Goal: Information Seeking & Learning: Learn about a topic

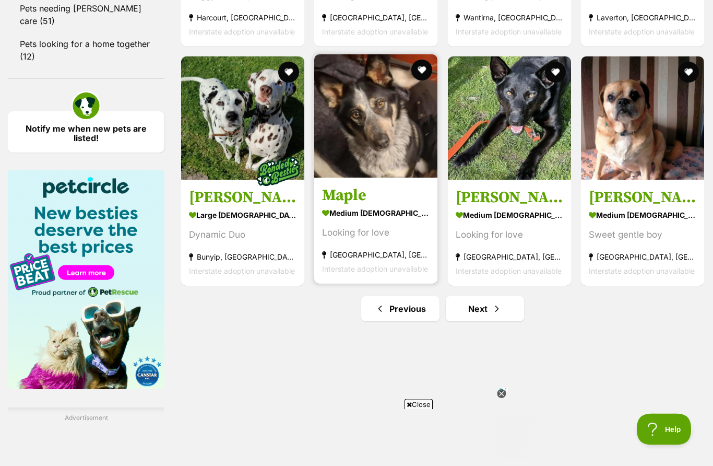
scroll to position [1409, 0]
click at [398, 135] on img at bounding box center [375, 115] width 123 height 123
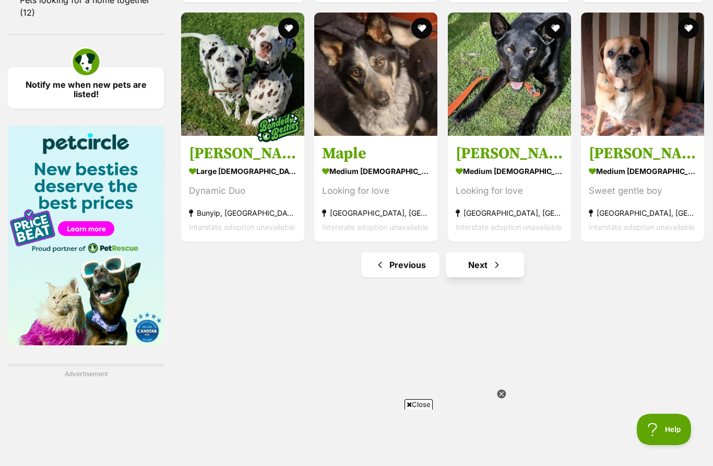
scroll to position [0, 0]
click at [498, 266] on span "Next page" at bounding box center [497, 264] width 10 height 13
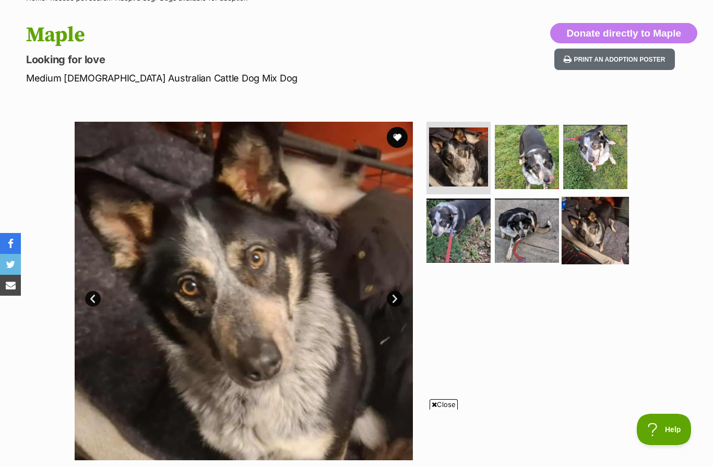
click at [608, 237] on img at bounding box center [595, 230] width 67 height 67
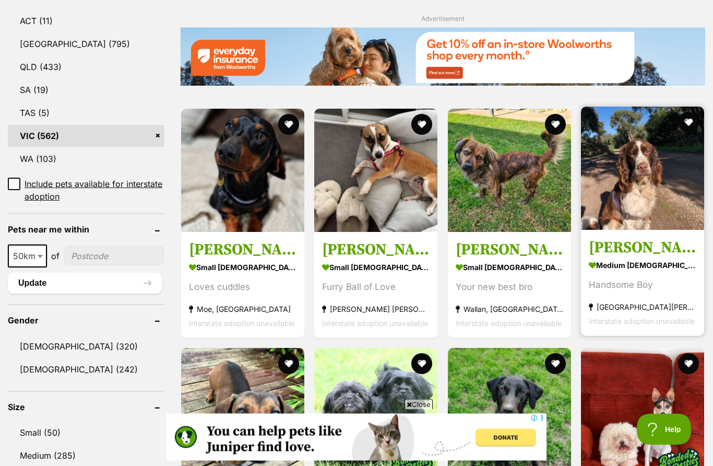
scroll to position [574, 0]
click at [658, 216] on img at bounding box center [642, 167] width 123 height 123
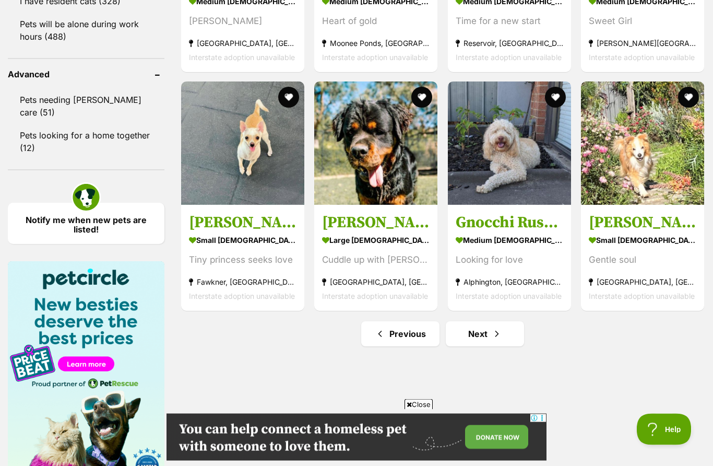
scroll to position [1318, 0]
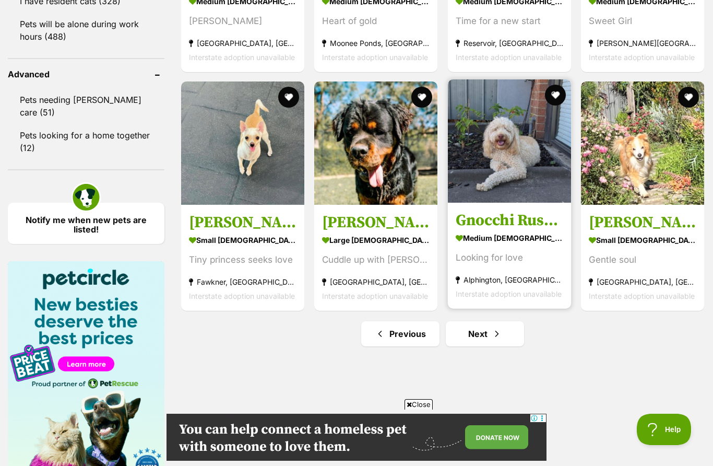
click at [530, 164] on img at bounding box center [509, 140] width 123 height 123
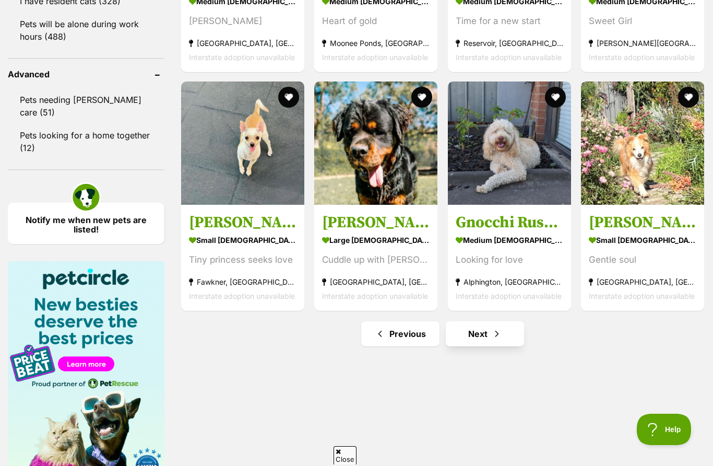
click at [487, 329] on link "Next" at bounding box center [485, 333] width 78 height 25
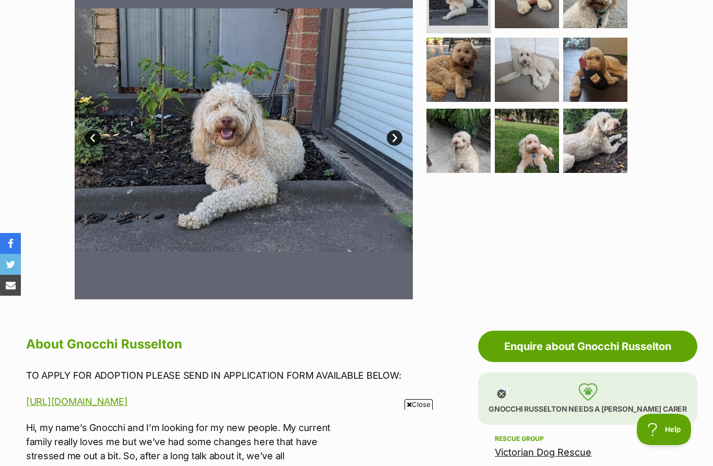
scroll to position [254, 0]
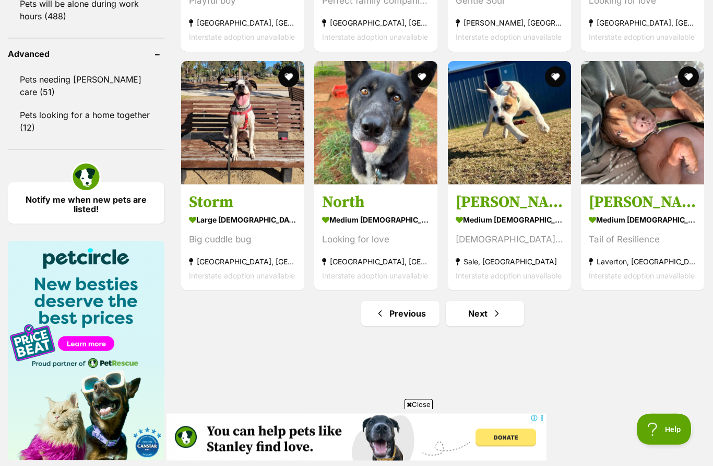
scroll to position [1346, 0]
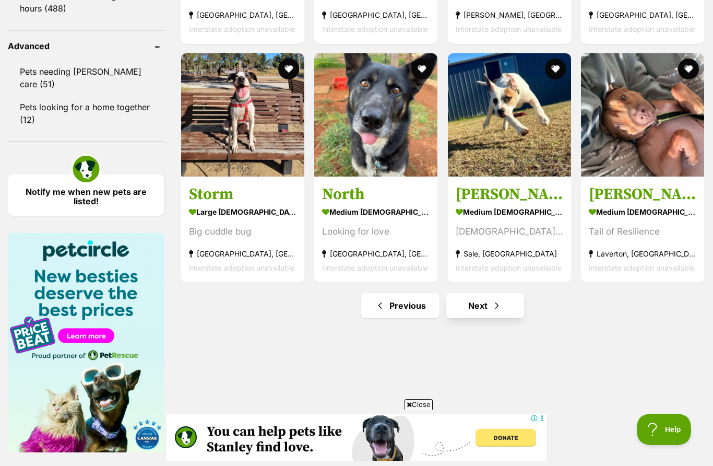
click at [490, 299] on link "Next" at bounding box center [485, 305] width 78 height 25
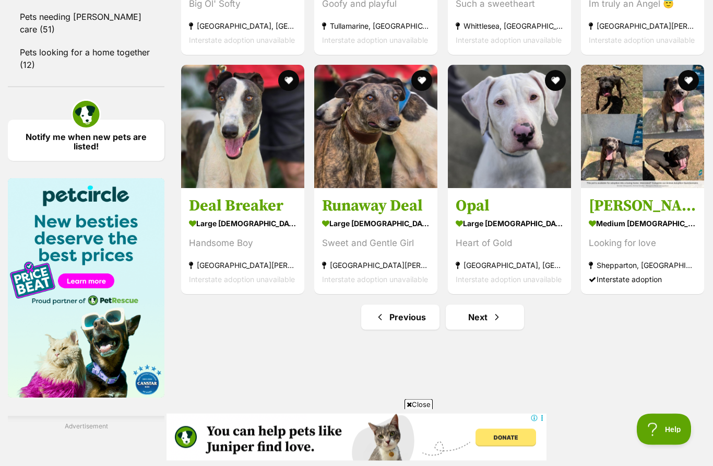
scroll to position [1401, 0]
click at [494, 309] on link "Next" at bounding box center [485, 316] width 78 height 25
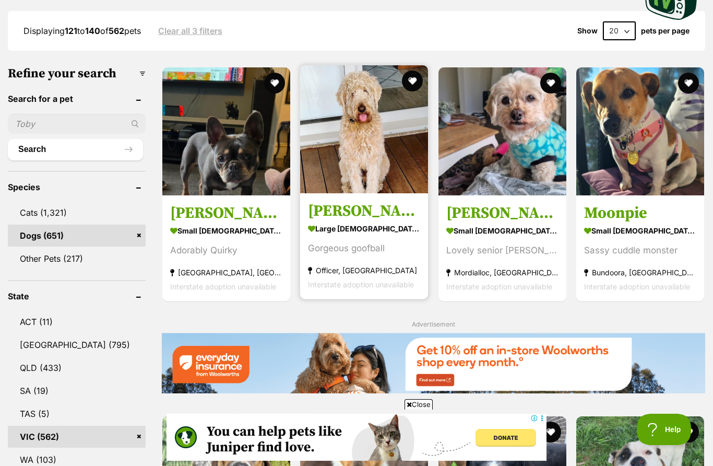
click at [317, 158] on img at bounding box center [364, 129] width 128 height 128
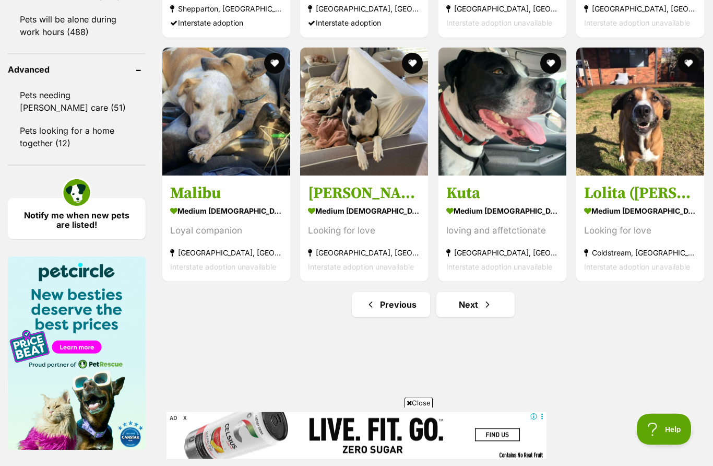
scroll to position [1373, 0]
click at [482, 311] on span "Next page" at bounding box center [487, 304] width 10 height 13
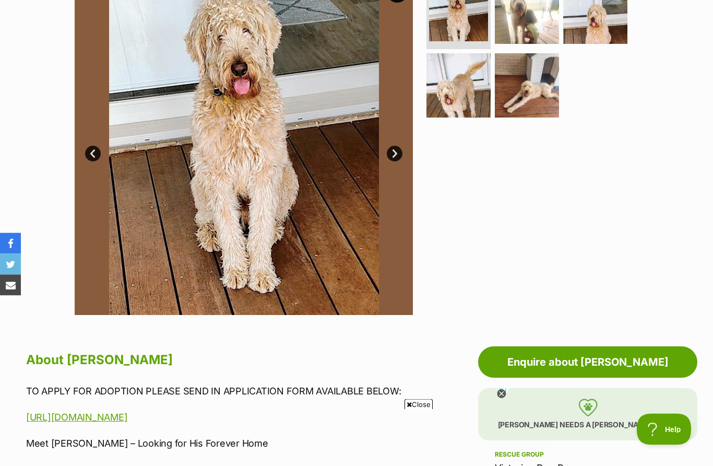
scroll to position [237, 0]
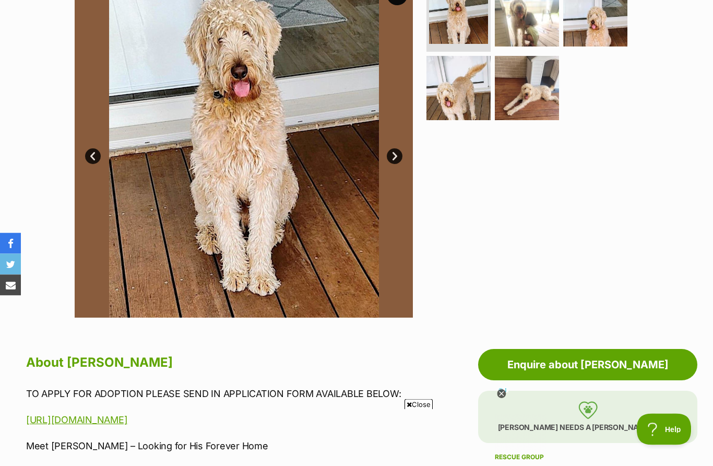
click at [405, 150] on img at bounding box center [244, 149] width 338 height 338
click at [382, 151] on img at bounding box center [244, 149] width 338 height 338
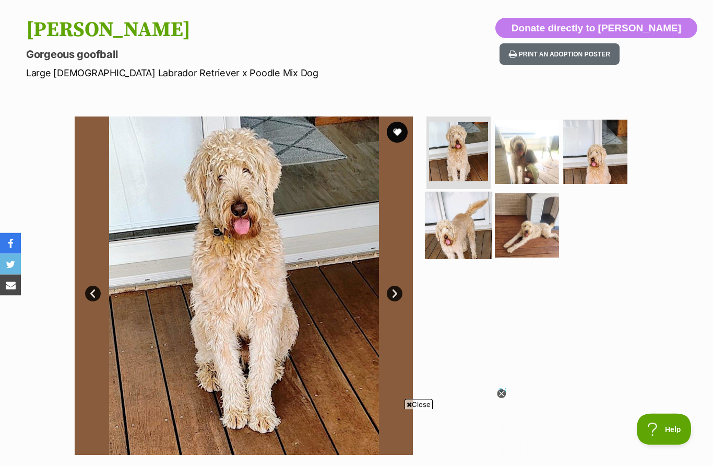
scroll to position [101, 0]
click at [439, 208] on img at bounding box center [458, 225] width 67 height 67
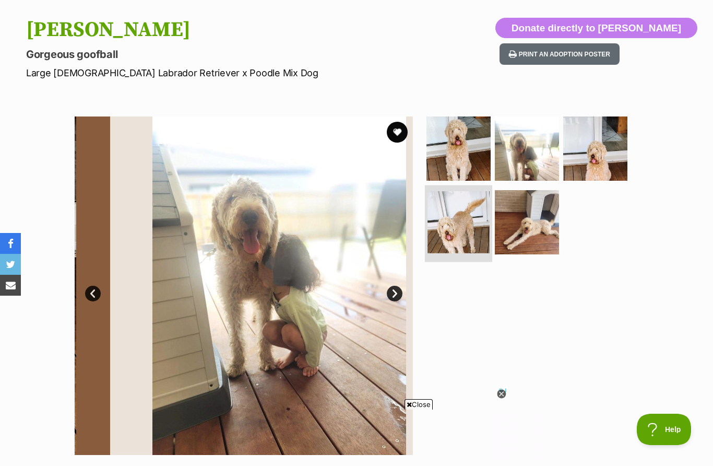
click at [441, 239] on img at bounding box center [458, 222] width 62 height 62
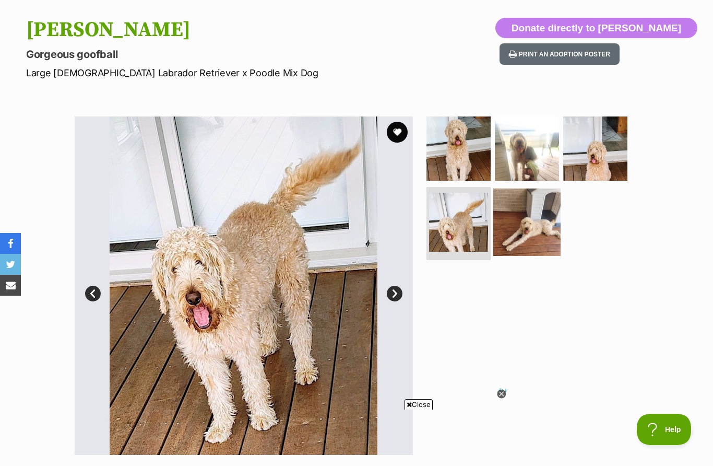
click at [519, 233] on img at bounding box center [526, 221] width 67 height 67
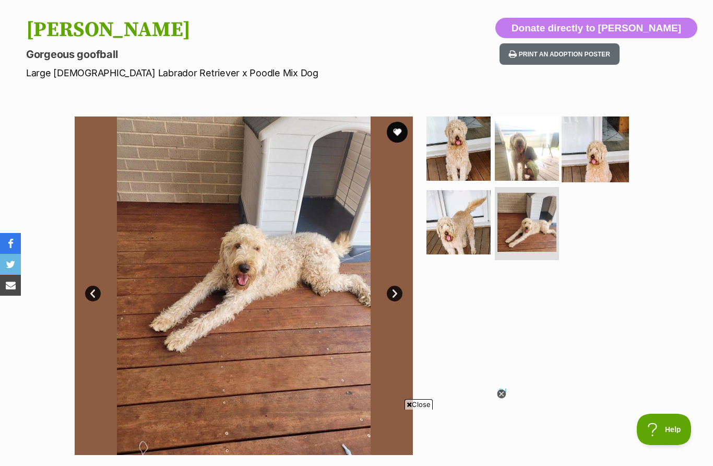
click at [579, 149] on img at bounding box center [595, 147] width 67 height 67
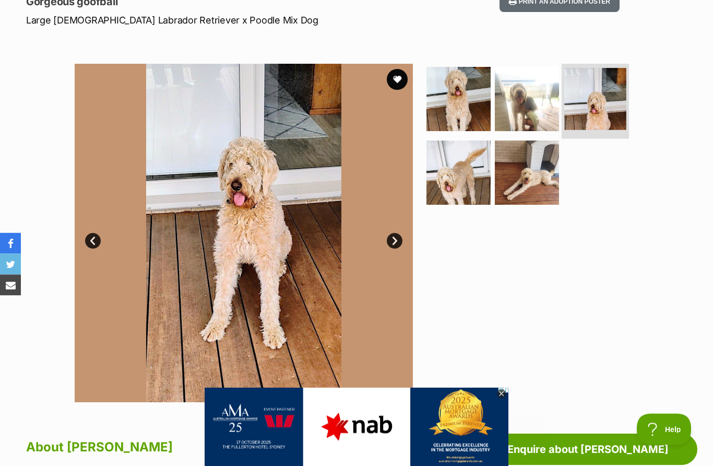
scroll to position [153, 0]
click at [399, 82] on button "favourite" at bounding box center [397, 79] width 23 height 23
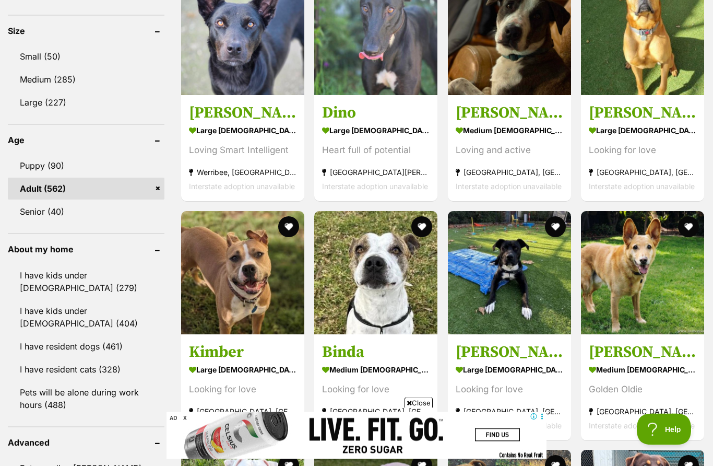
scroll to position [955, 0]
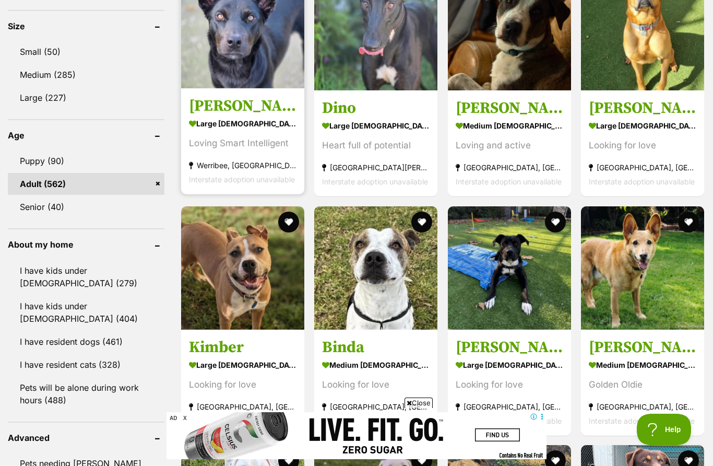
click at [235, 60] on img at bounding box center [242, 26] width 123 height 123
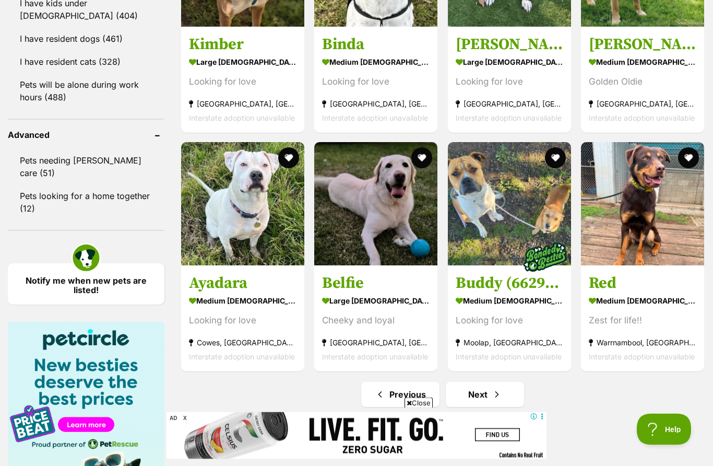
scroll to position [1257, 0]
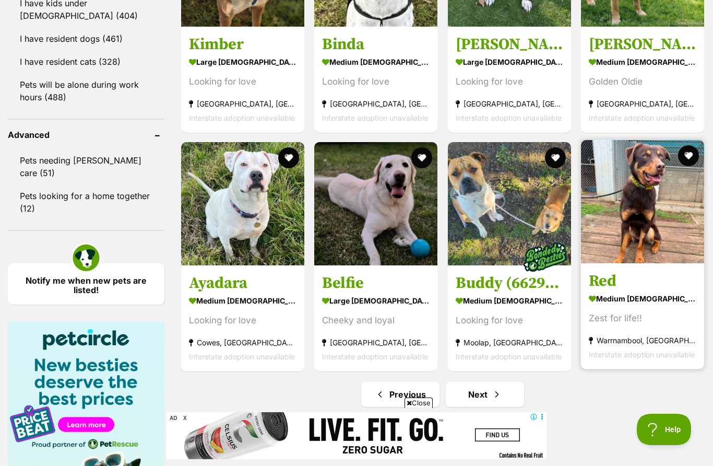
click at [660, 229] on img at bounding box center [642, 201] width 123 height 123
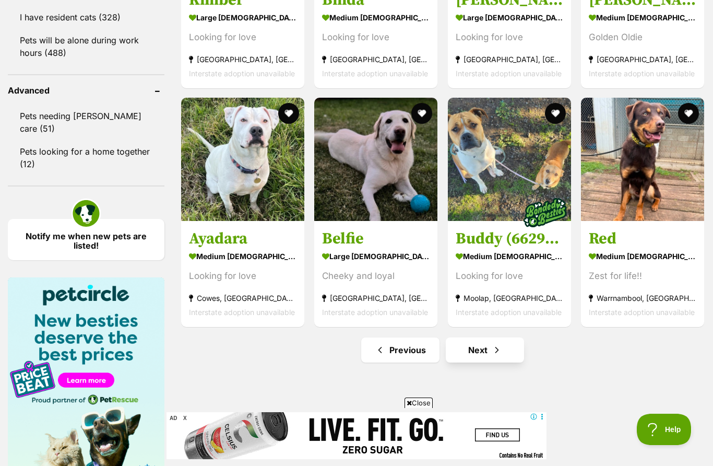
click at [489, 353] on link "Next" at bounding box center [485, 349] width 78 height 25
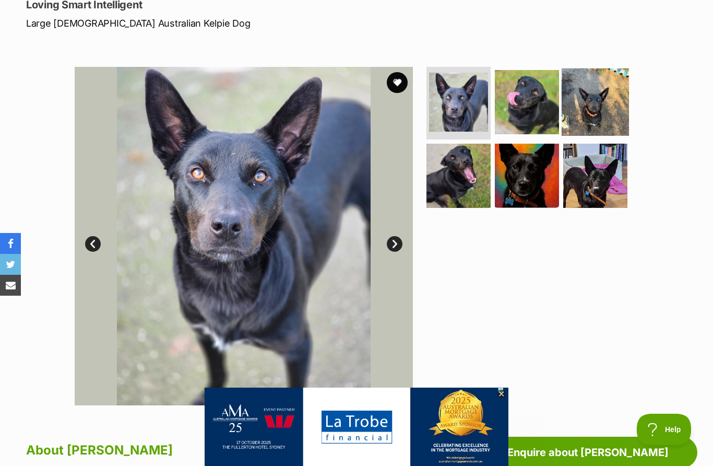
click at [587, 104] on img at bounding box center [595, 101] width 67 height 67
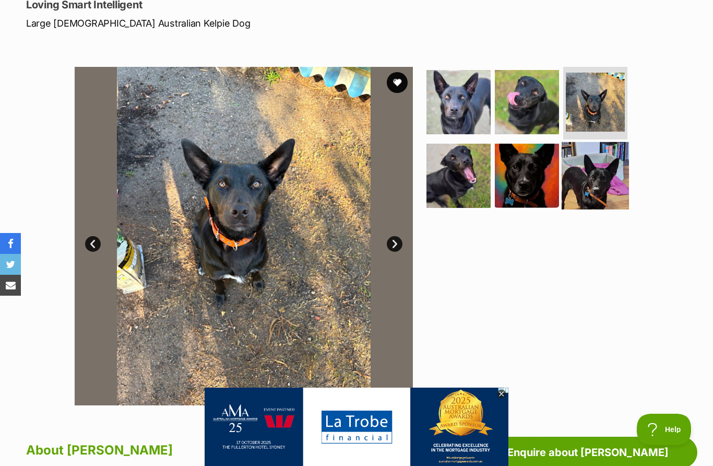
click at [605, 185] on img at bounding box center [595, 175] width 67 height 67
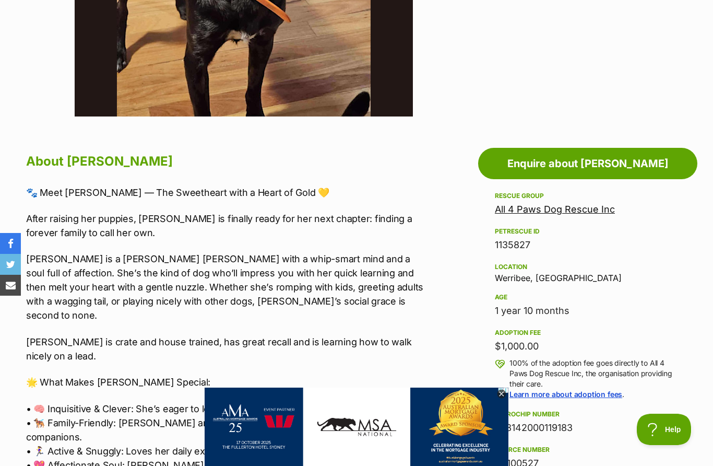
scroll to position [438, 0]
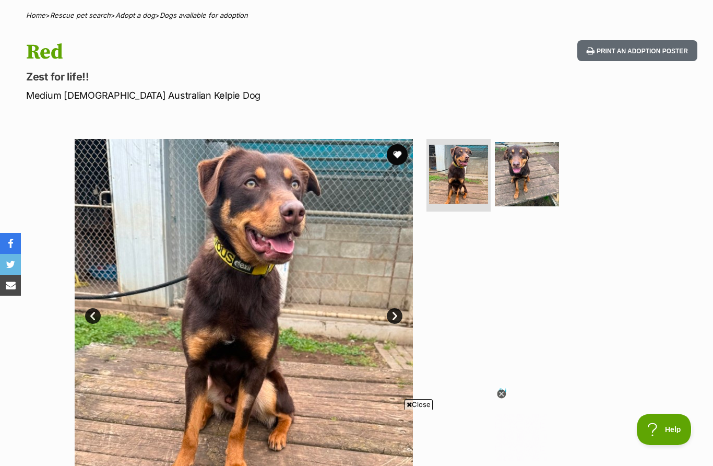
scroll to position [57, 0]
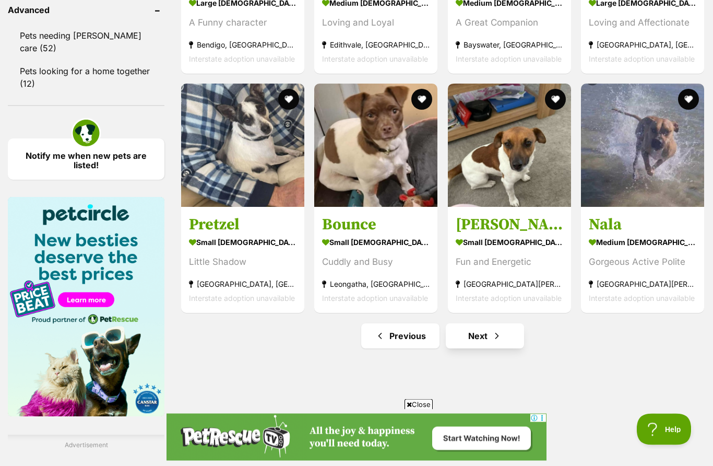
scroll to position [1382, 0]
click at [506, 336] on link "Next" at bounding box center [485, 335] width 78 height 25
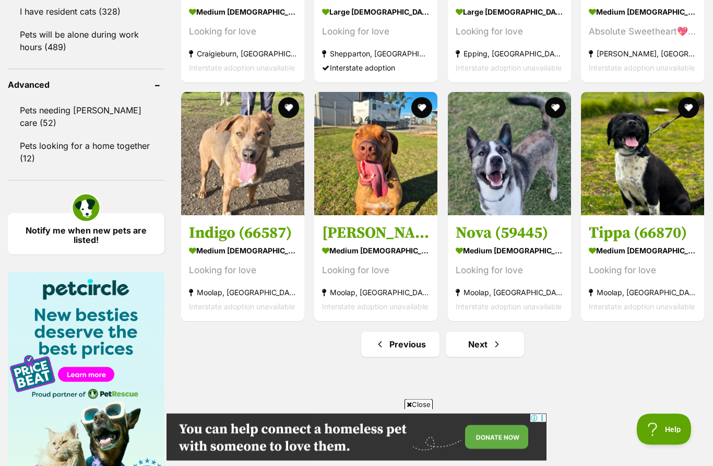
scroll to position [1307, 0]
click at [495, 340] on span "Next page" at bounding box center [497, 344] width 10 height 13
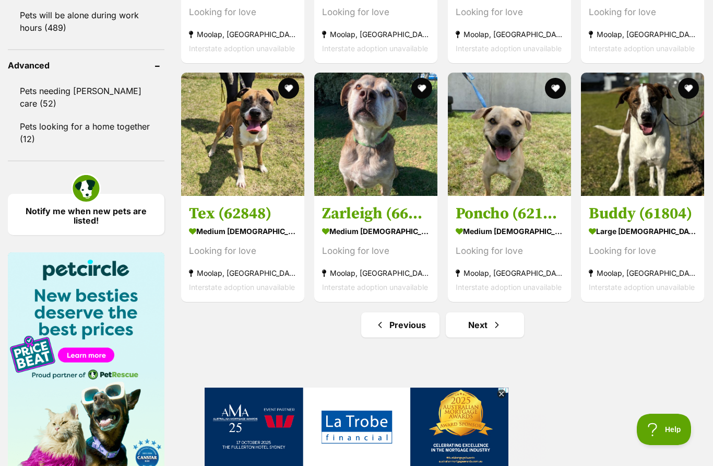
scroll to position [1334, 0]
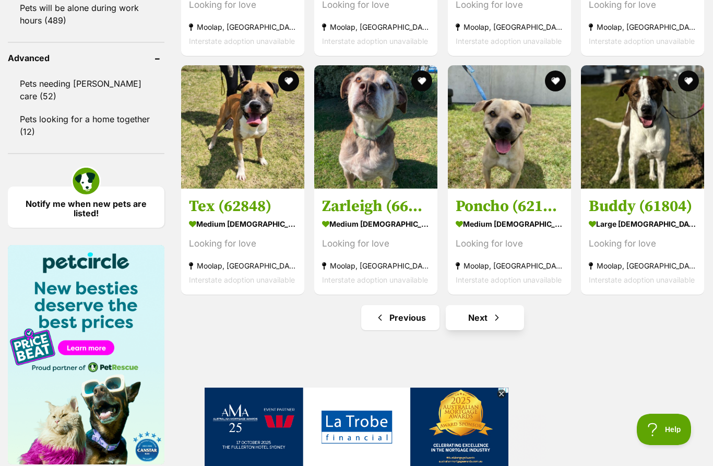
click at [500, 312] on span "Next page" at bounding box center [497, 317] width 10 height 13
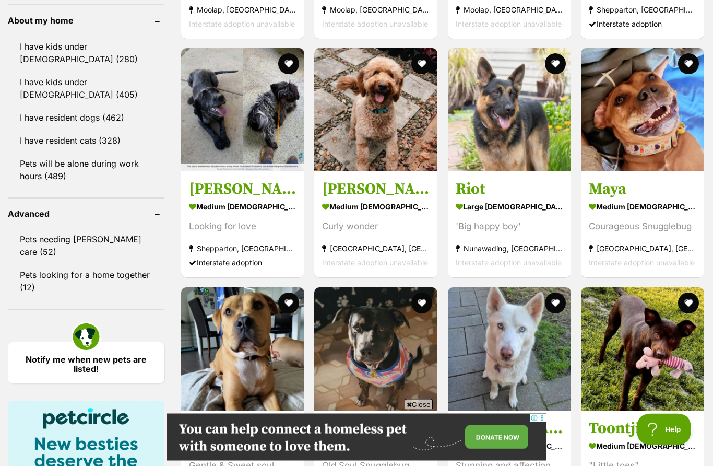
scroll to position [1179, 0]
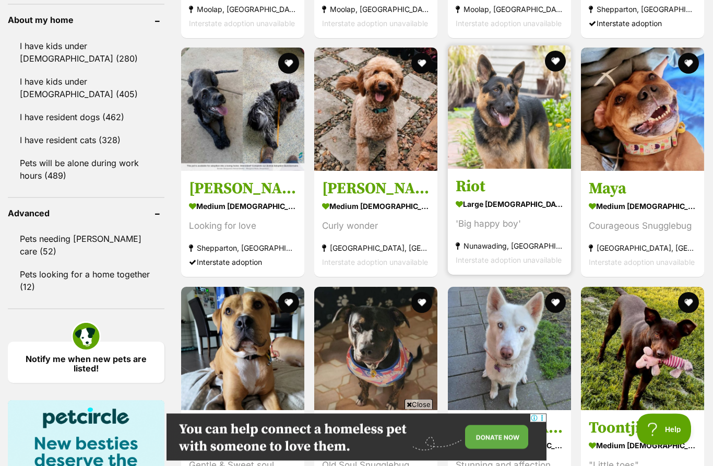
click at [525, 121] on img at bounding box center [509, 107] width 123 height 123
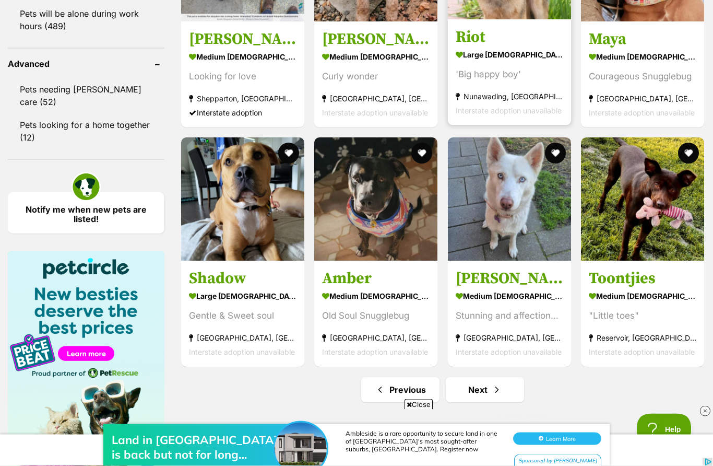
scroll to position [1328, 0]
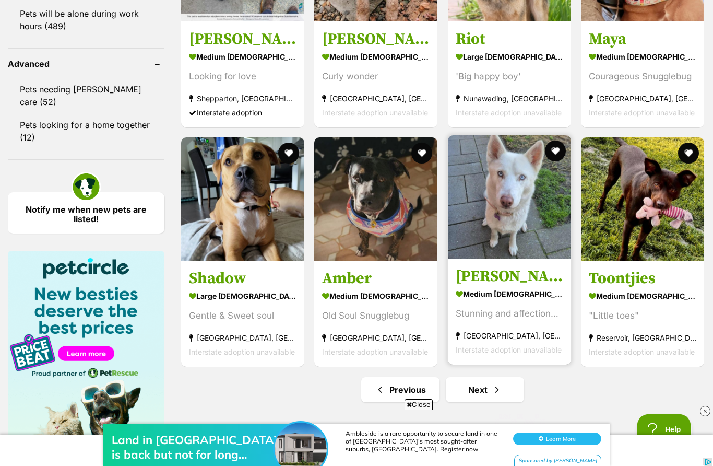
click at [497, 199] on img at bounding box center [509, 196] width 123 height 123
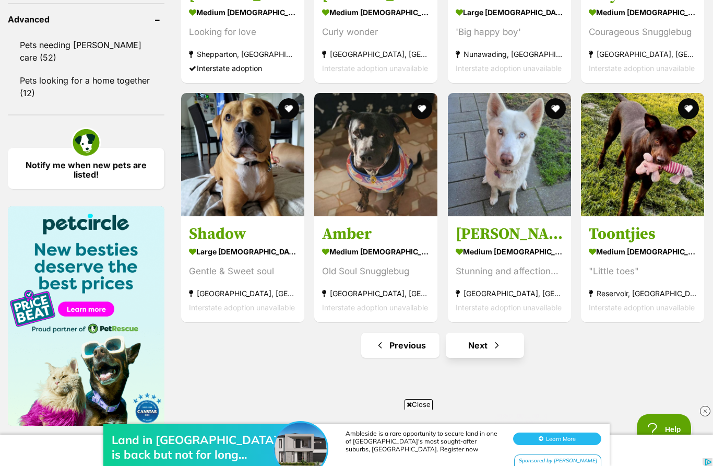
click at [493, 345] on span "Next page" at bounding box center [497, 345] width 10 height 13
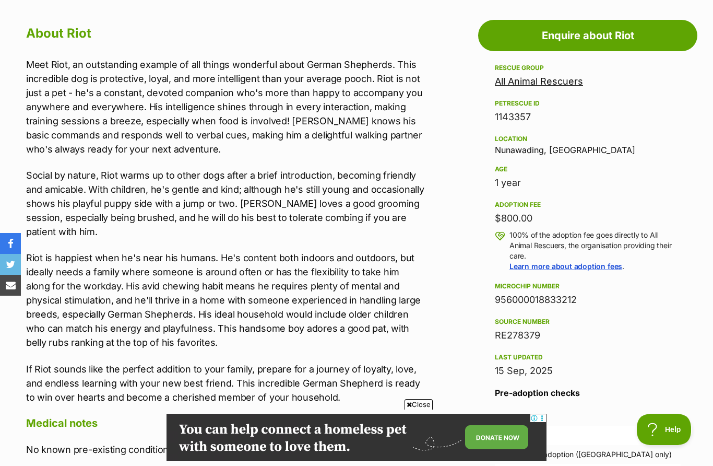
scroll to position [565, 0]
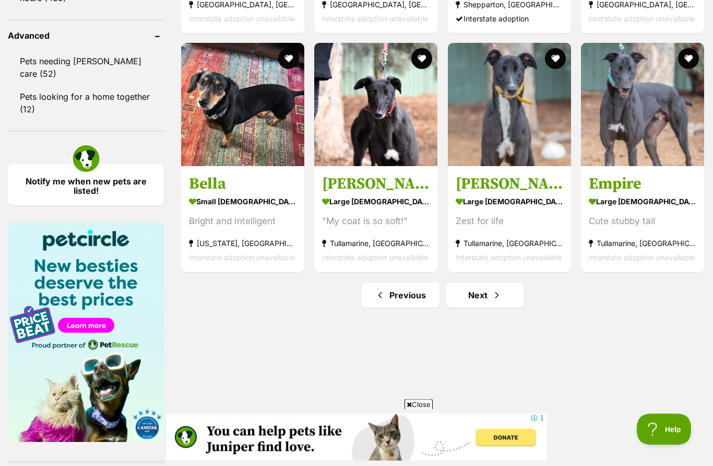
scroll to position [1357, 0]
click at [507, 296] on link "Next" at bounding box center [485, 294] width 78 height 25
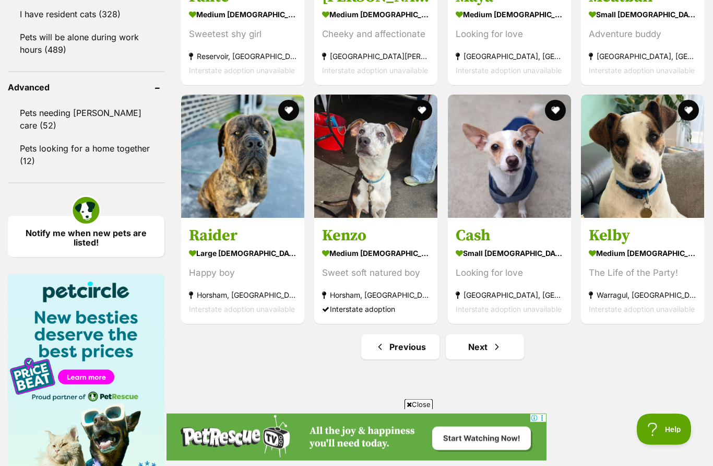
scroll to position [1305, 0]
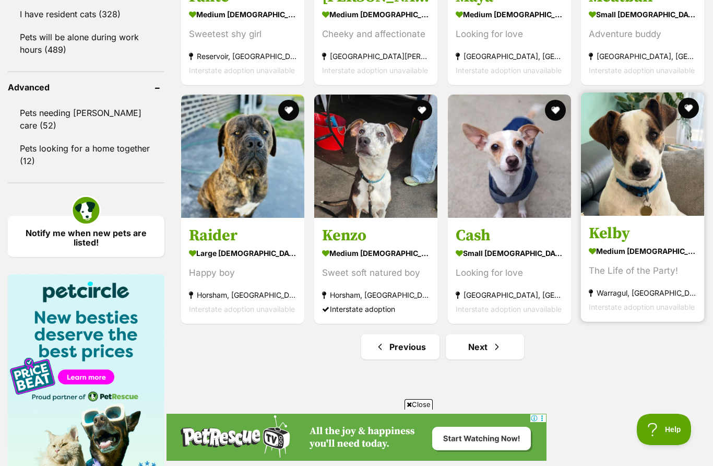
click at [660, 322] on link "Kelby medium female Dog The Life of the Party! Warragul, VIC Interstate adoptio…" at bounding box center [642, 269] width 123 height 106
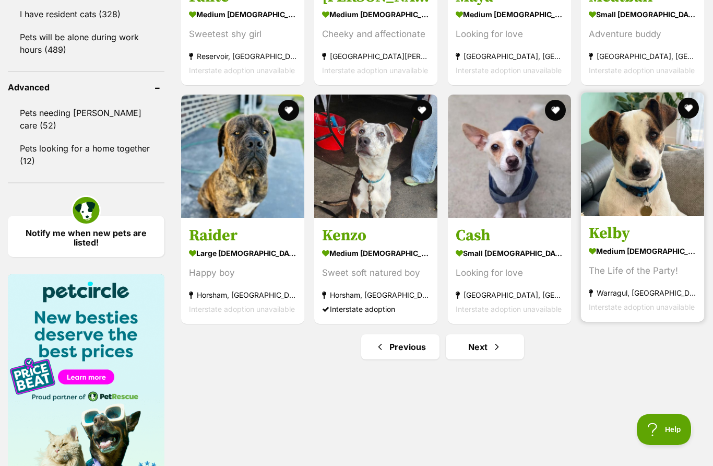
scroll to position [1349, 0]
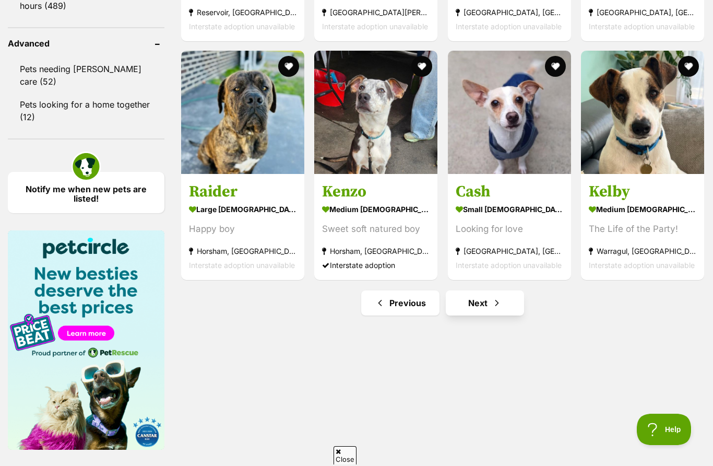
click at [507, 307] on link "Next" at bounding box center [485, 302] width 78 height 25
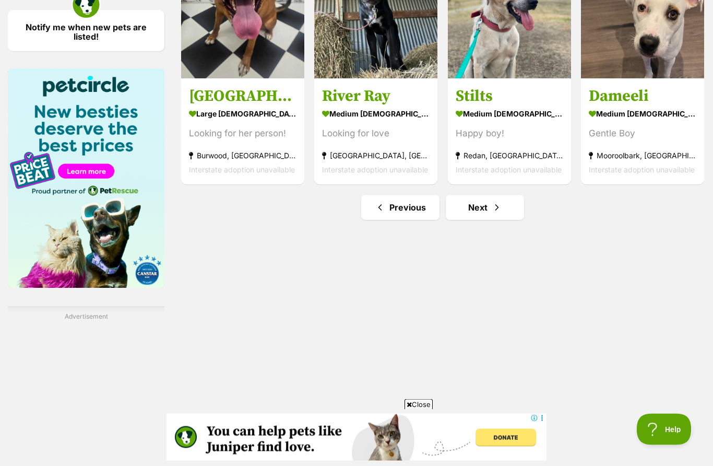
scroll to position [1511, 0]
click at [492, 206] on span "Next page" at bounding box center [497, 207] width 10 height 13
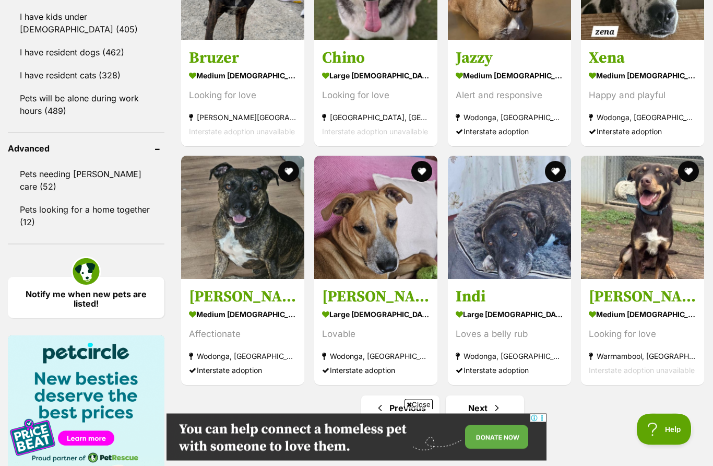
scroll to position [1244, 0]
click at [488, 402] on link "Next" at bounding box center [485, 407] width 78 height 25
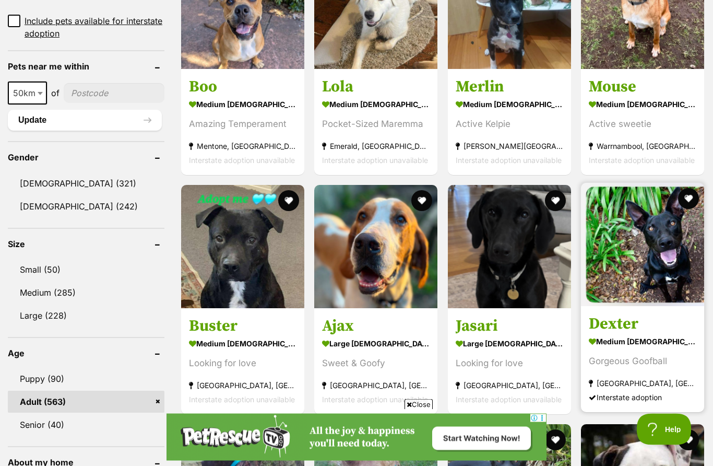
scroll to position [737, 0]
click at [647, 254] on img at bounding box center [642, 244] width 123 height 123
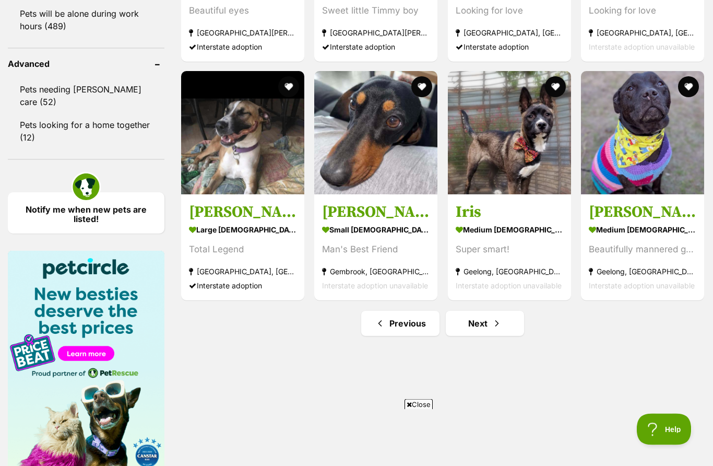
scroll to position [1328, 0]
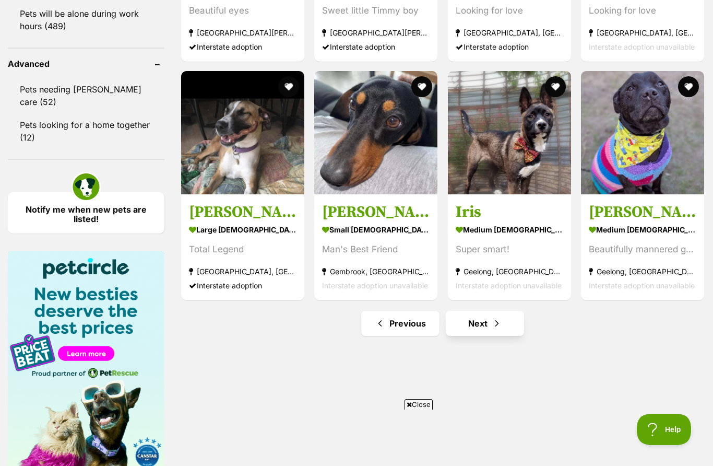
click at [473, 323] on link "Next" at bounding box center [485, 323] width 78 height 25
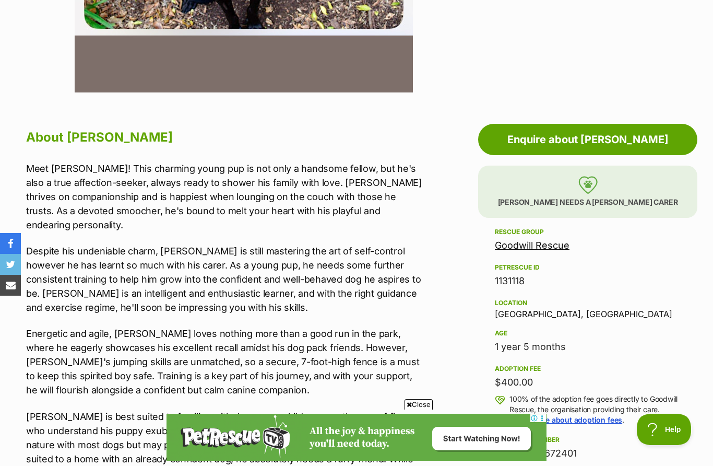
scroll to position [443, 0]
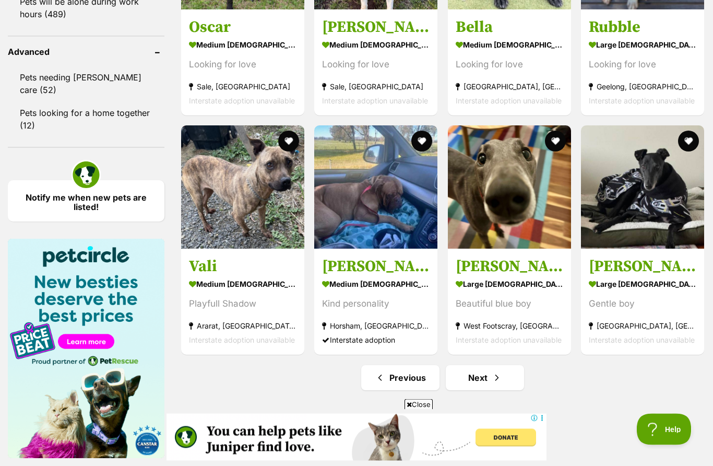
scroll to position [1340, 0]
click at [502, 377] on link "Next" at bounding box center [485, 377] width 78 height 25
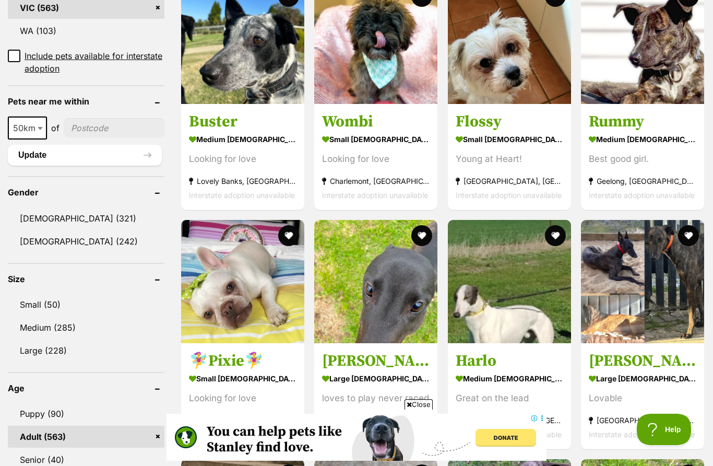
scroll to position [682, 0]
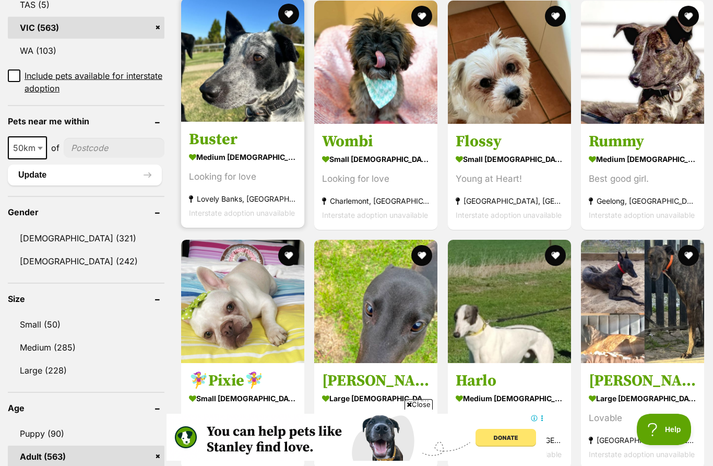
click at [244, 70] on img at bounding box center [242, 59] width 123 height 123
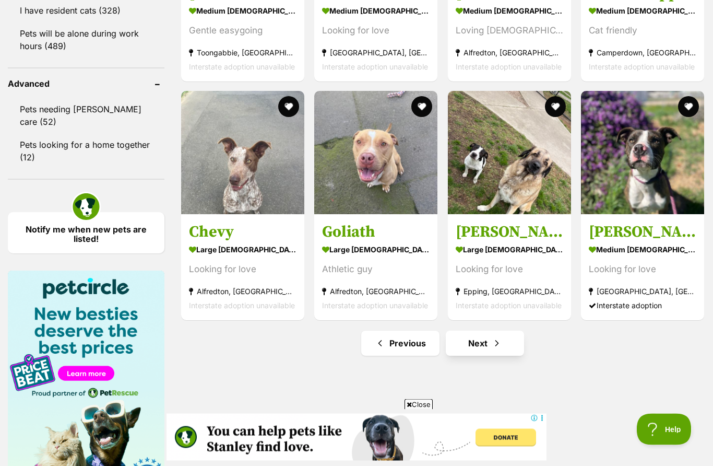
scroll to position [1309, 0]
click at [498, 346] on span "Next page" at bounding box center [497, 343] width 10 height 13
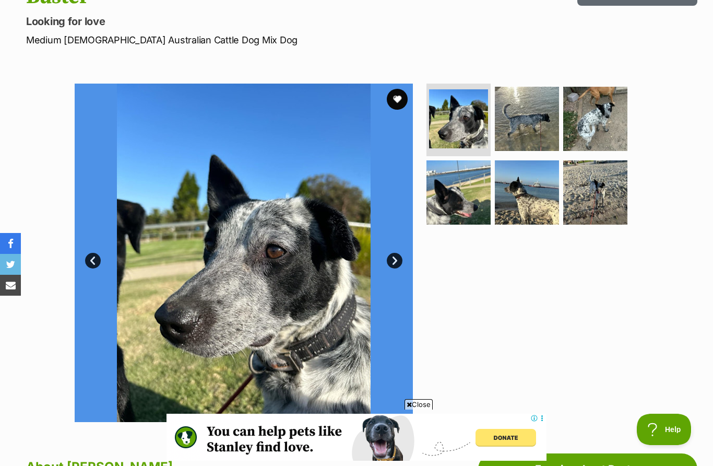
scroll to position [133, 0]
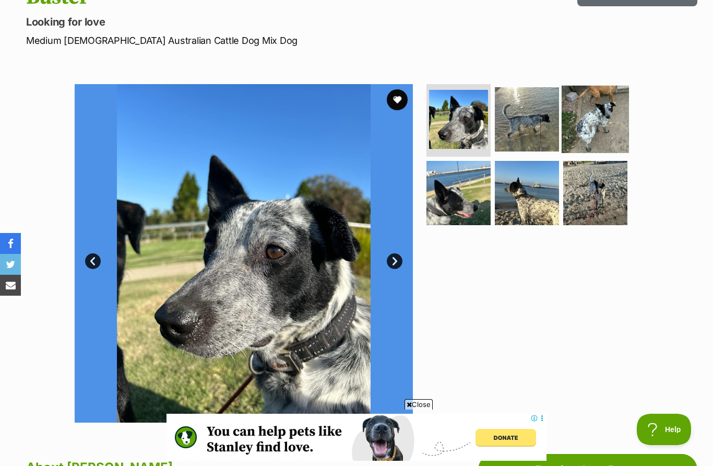
click at [603, 111] on img at bounding box center [595, 118] width 67 height 67
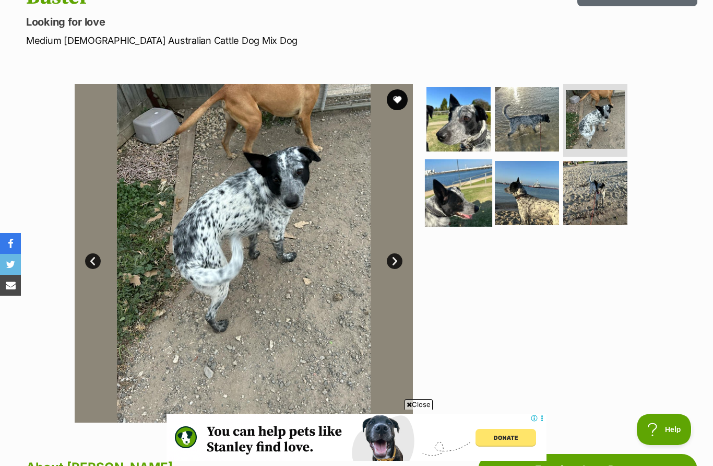
click at [448, 193] on img at bounding box center [458, 192] width 67 height 67
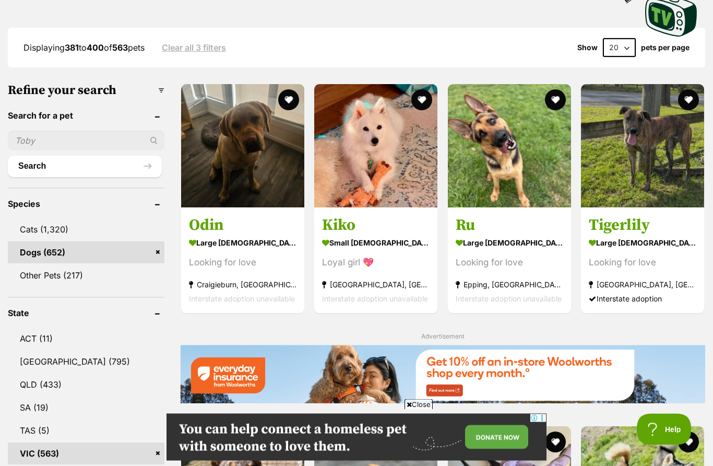
scroll to position [257, 0]
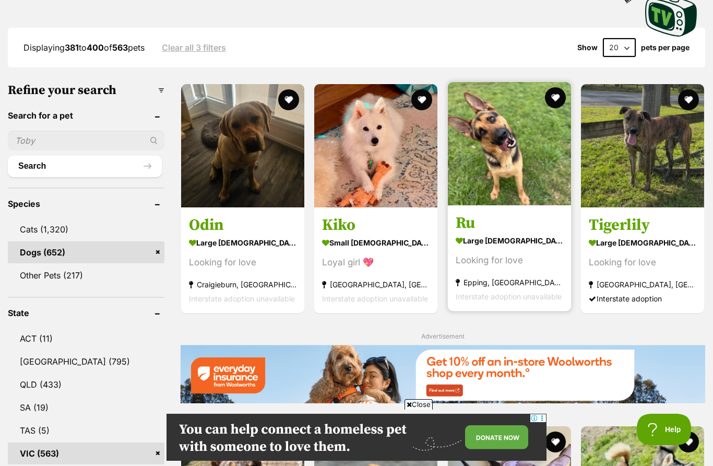
click at [508, 183] on img at bounding box center [509, 143] width 123 height 123
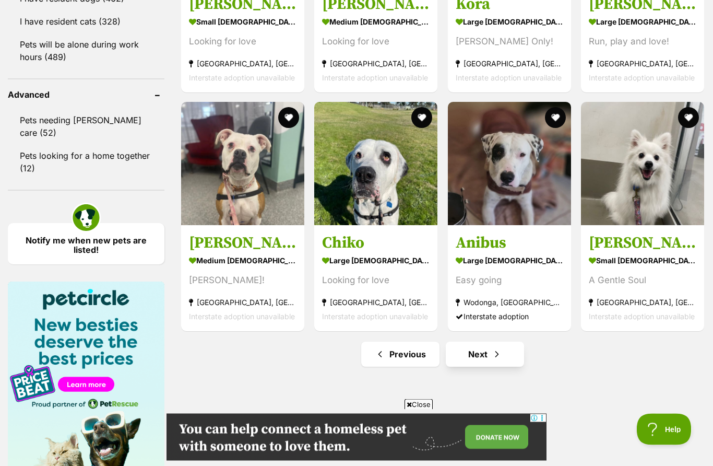
scroll to position [1298, 0]
click at [499, 354] on span "Next page" at bounding box center [497, 354] width 10 height 13
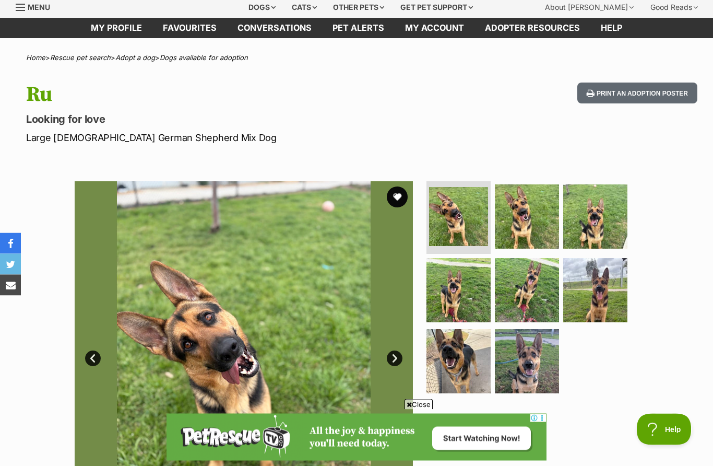
scroll to position [36, 0]
click at [524, 220] on img at bounding box center [526, 215] width 67 height 67
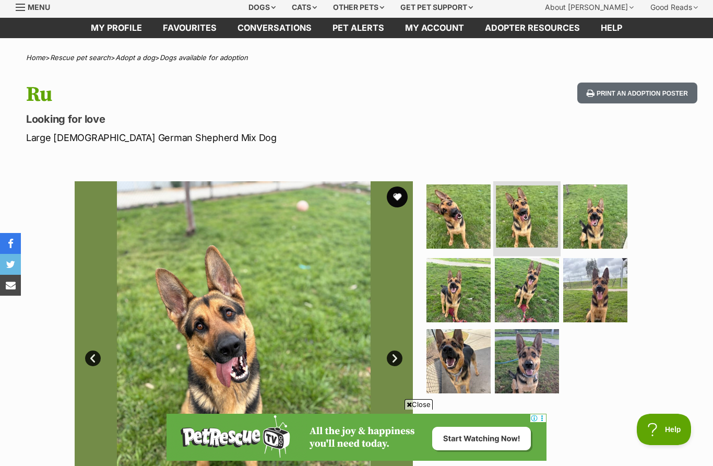
scroll to position [0, 0]
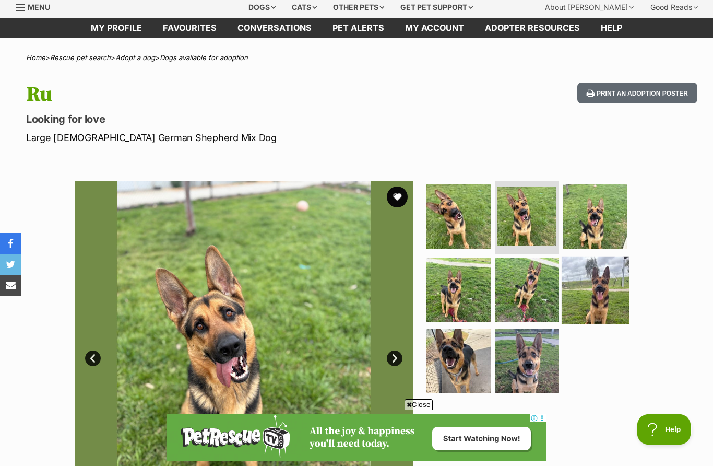
click at [601, 291] on img at bounding box center [595, 289] width 67 height 67
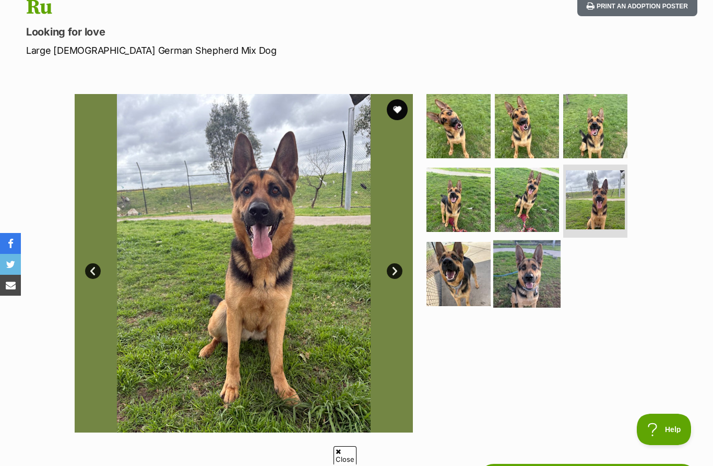
click at [527, 277] on img at bounding box center [526, 273] width 67 height 67
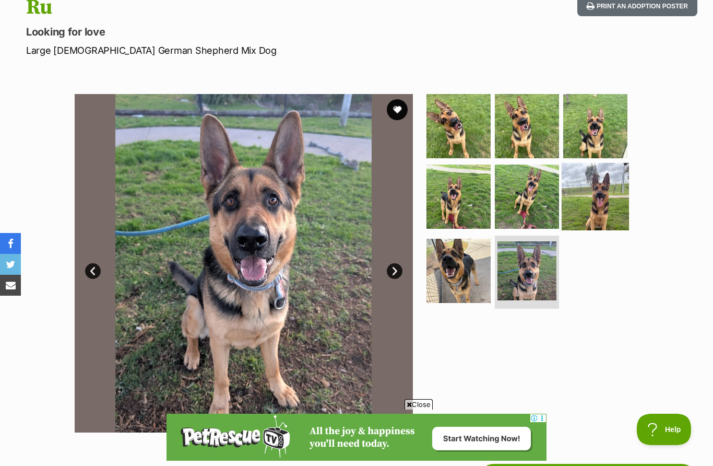
click at [592, 219] on img at bounding box center [595, 196] width 67 height 67
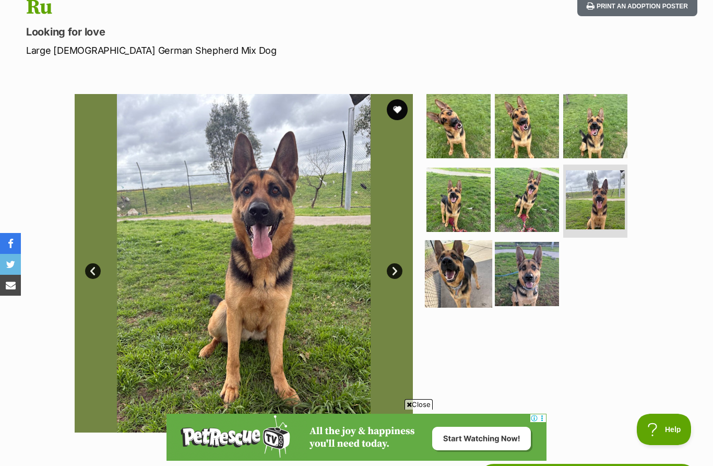
click at [469, 258] on img at bounding box center [458, 273] width 67 height 67
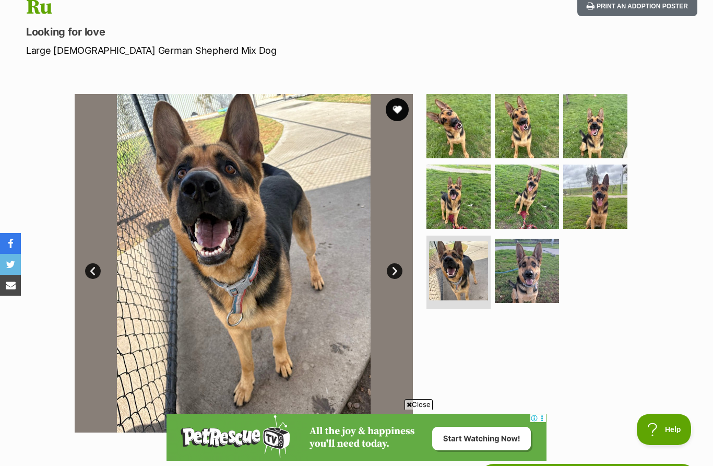
click at [393, 111] on button "favourite" at bounding box center [397, 109] width 23 height 23
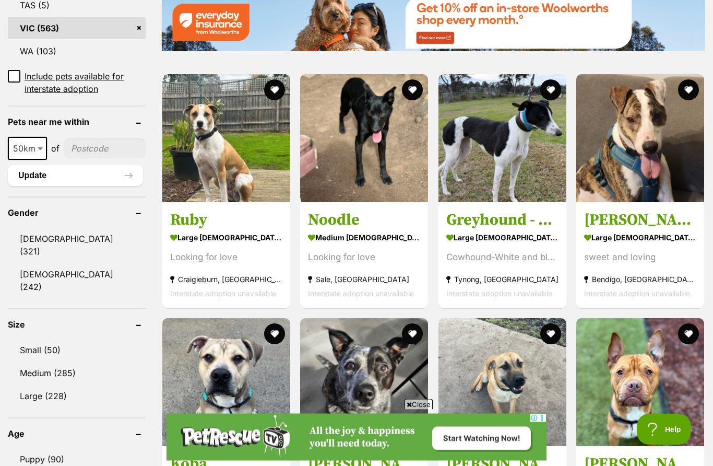
scroll to position [681, 0]
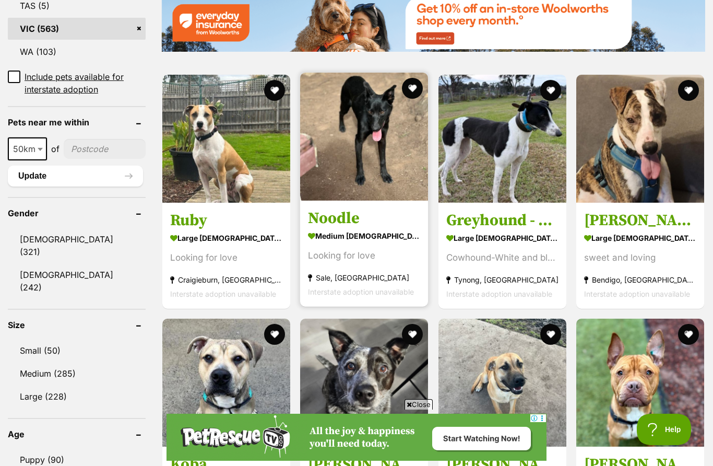
click at [359, 159] on img at bounding box center [364, 137] width 128 height 128
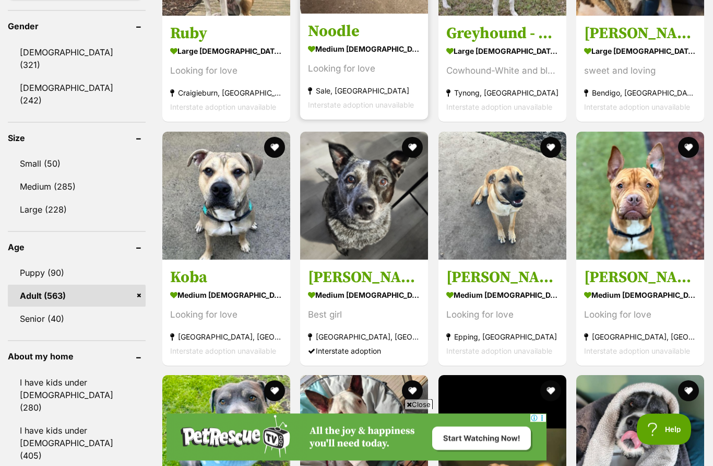
scroll to position [868, 0]
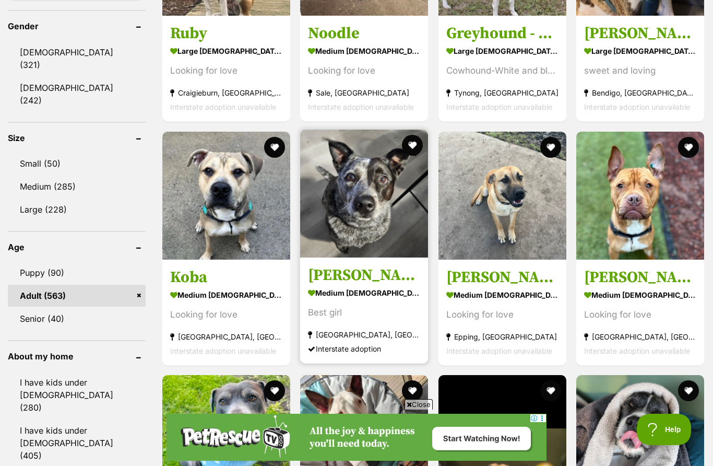
click at [342, 238] on img at bounding box center [364, 193] width 128 height 128
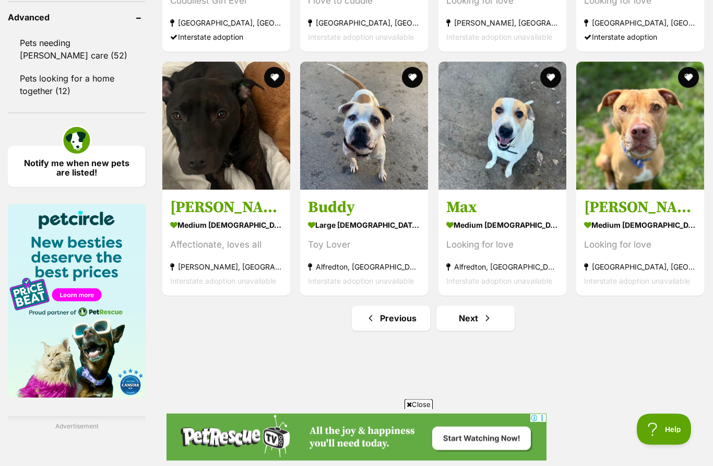
scroll to position [1425, 0]
click at [486, 330] on link "Next" at bounding box center [475, 317] width 78 height 25
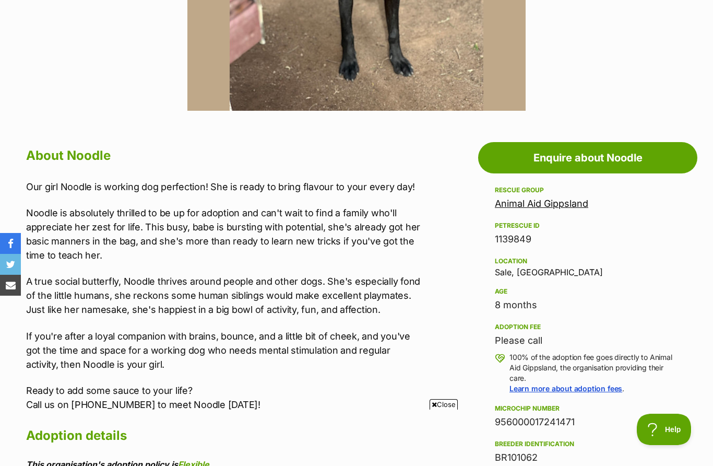
scroll to position [443, 0]
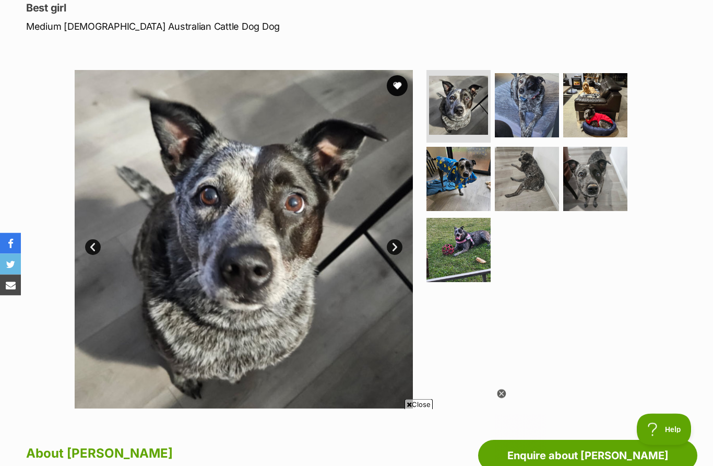
scroll to position [147, 0]
click at [591, 171] on img at bounding box center [595, 178] width 67 height 67
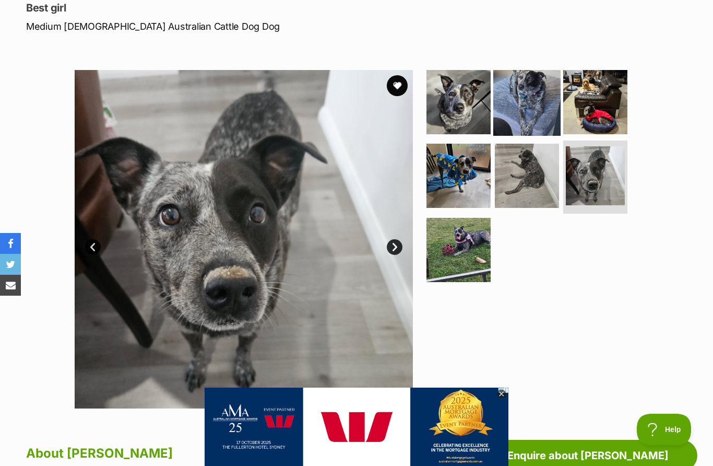
scroll to position [0, 0]
click at [536, 175] on img at bounding box center [526, 175] width 67 height 67
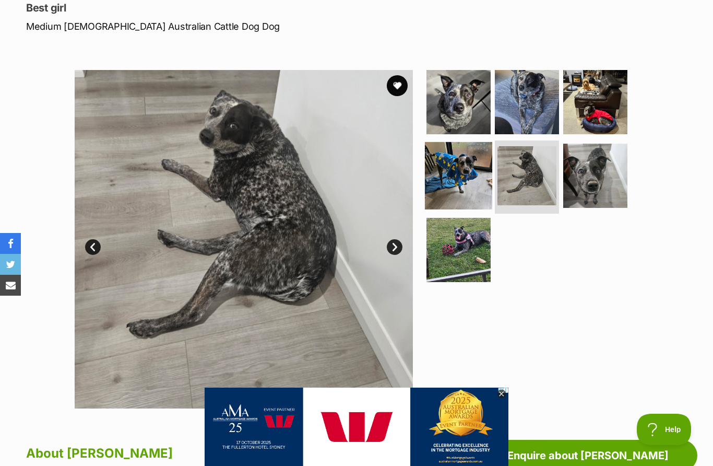
click at [469, 171] on img at bounding box center [458, 175] width 67 height 67
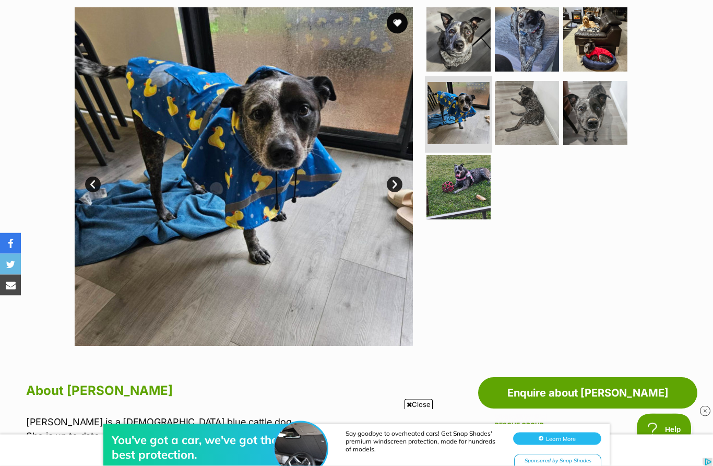
scroll to position [194, 0]
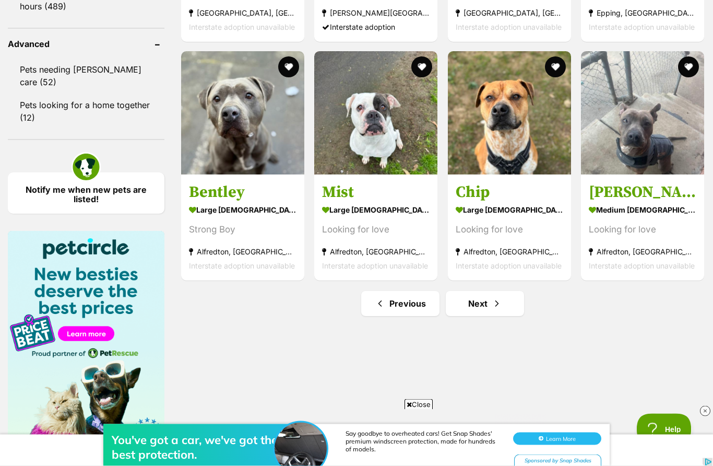
scroll to position [1348, 0]
click at [493, 299] on span "Next page" at bounding box center [497, 303] width 10 height 13
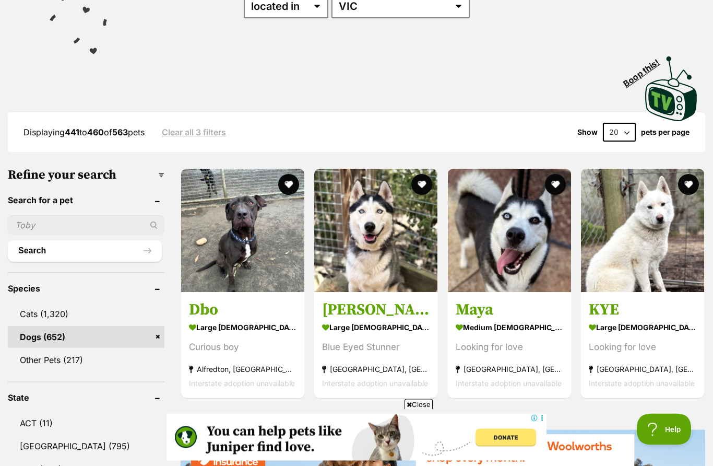
scroll to position [172, 0]
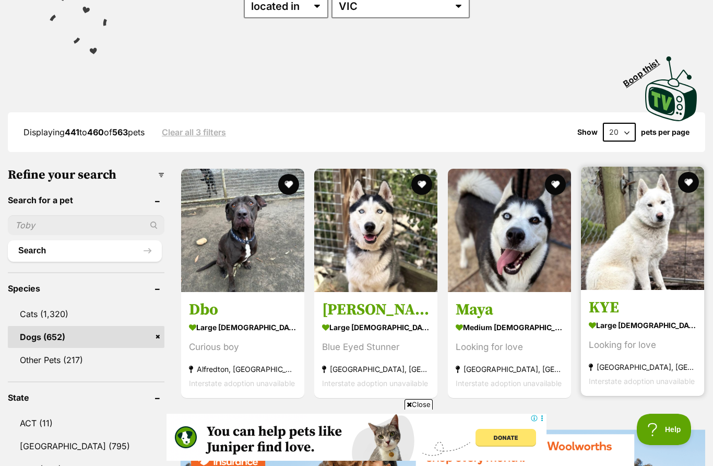
click at [664, 253] on img at bounding box center [642, 228] width 123 height 123
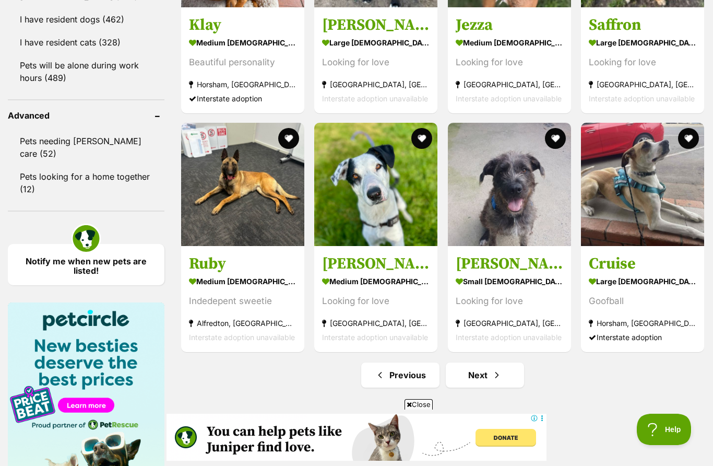
scroll to position [1344, 0]
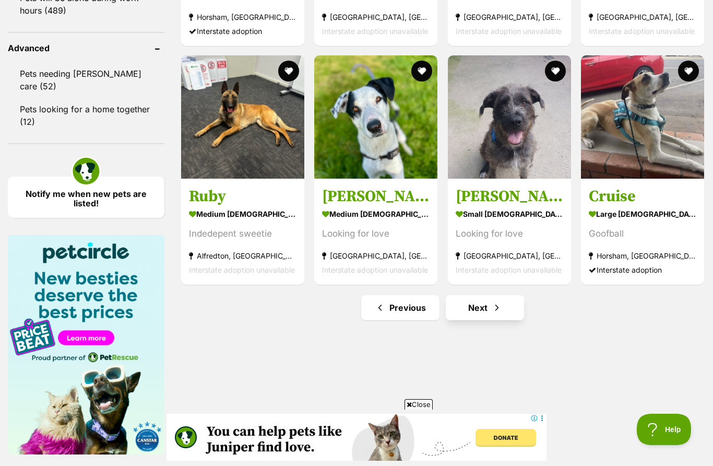
click at [489, 306] on link "Next" at bounding box center [485, 307] width 78 height 25
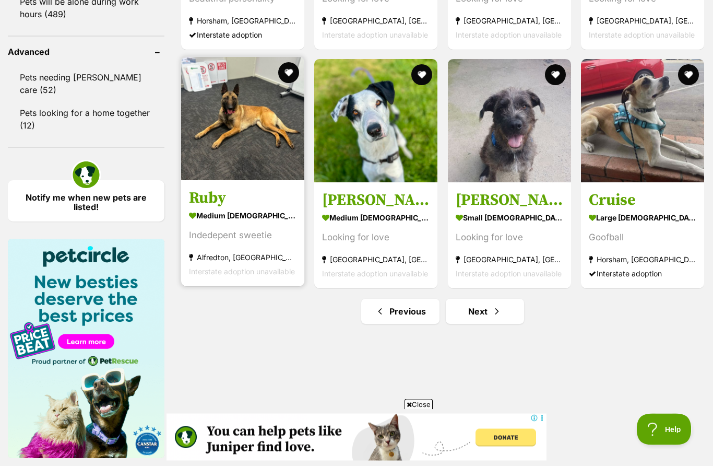
scroll to position [1340, 0]
click at [244, 127] on img at bounding box center [242, 118] width 123 height 123
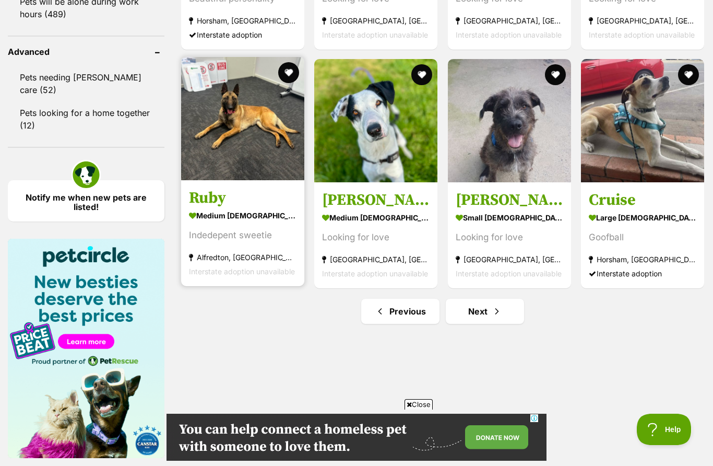
scroll to position [0, 0]
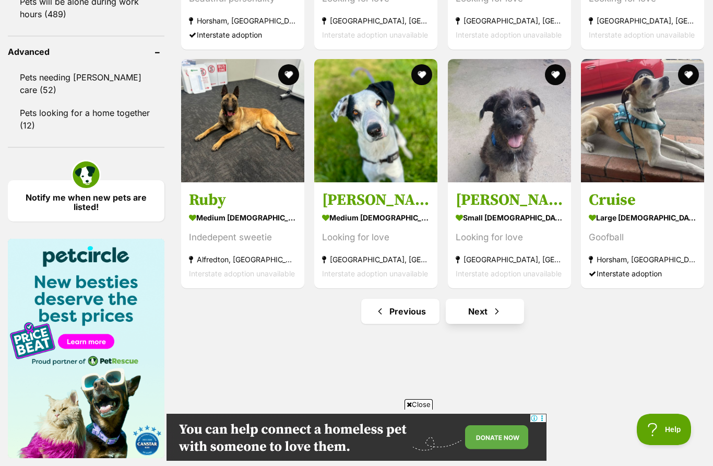
click at [507, 311] on link "Next" at bounding box center [485, 311] width 78 height 25
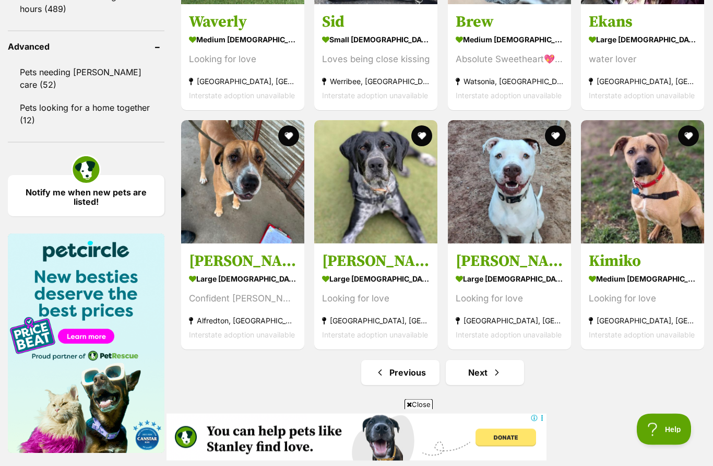
scroll to position [1346, 0]
click at [494, 377] on span "Next page" at bounding box center [497, 372] width 10 height 13
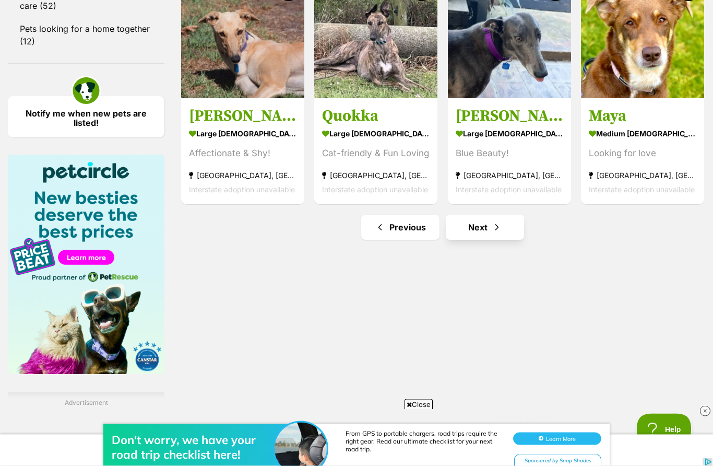
scroll to position [1424, 0]
click at [498, 233] on link "Next" at bounding box center [485, 227] width 78 height 25
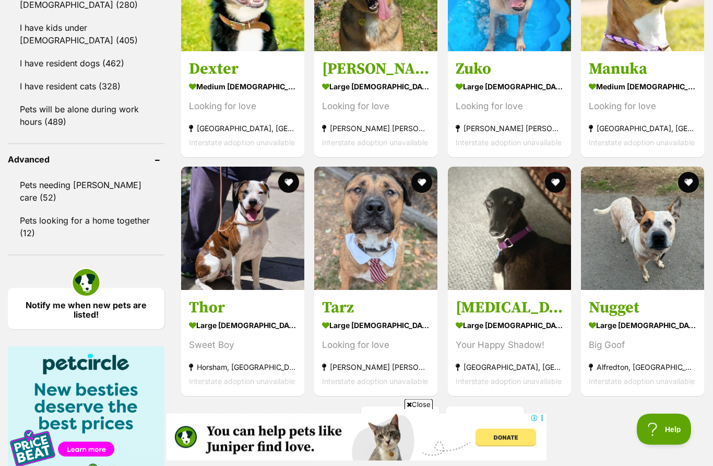
scroll to position [1233, 0]
click at [505, 422] on link "Next" at bounding box center [485, 418] width 78 height 25
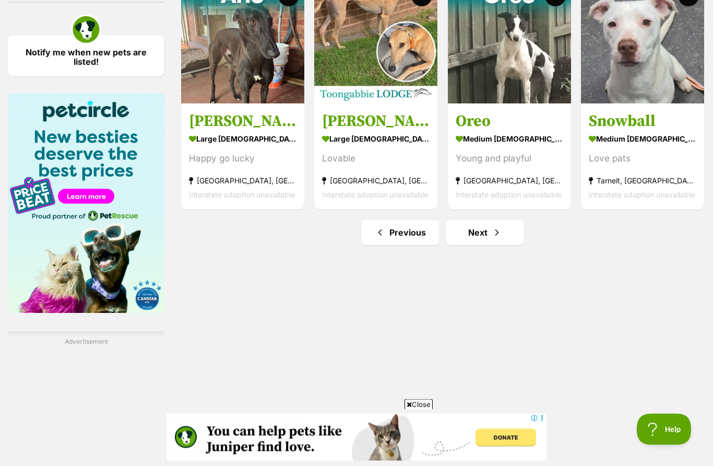
scroll to position [1485, 0]
click at [492, 237] on span "Next page" at bounding box center [497, 233] width 10 height 13
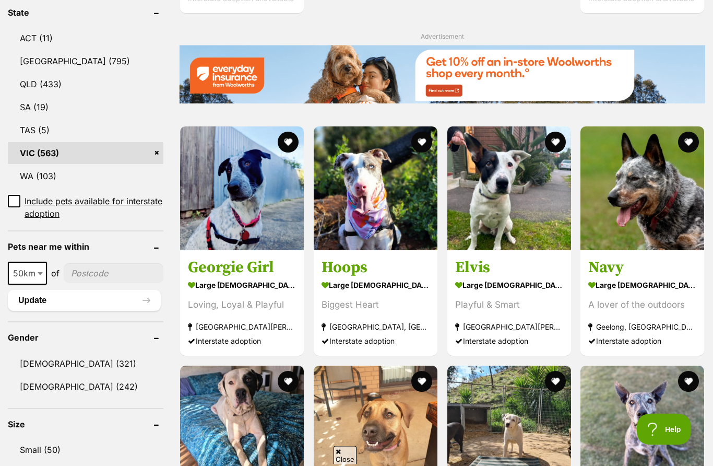
scroll to position [557, 0]
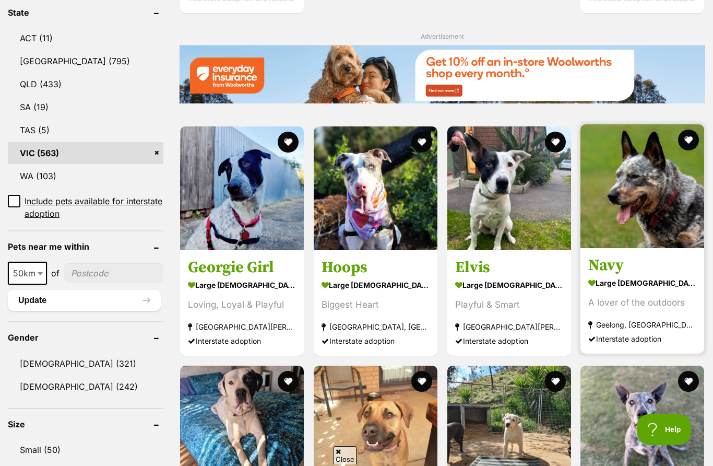
click at [670, 203] on img at bounding box center [642, 186] width 124 height 124
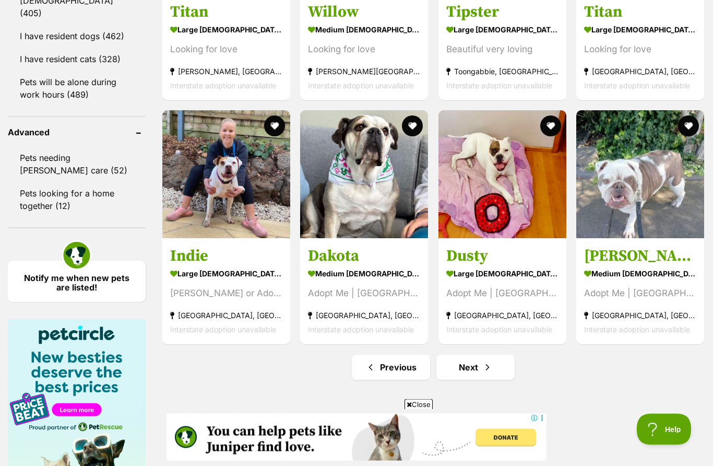
scroll to position [1310, 0]
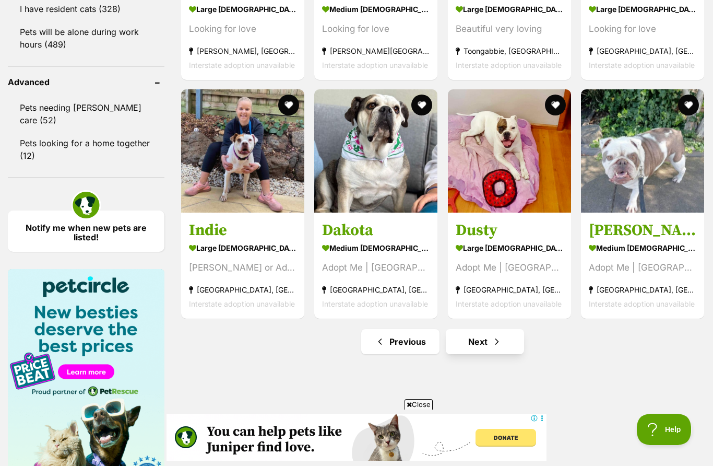
click at [497, 337] on span "Next page" at bounding box center [497, 341] width 10 height 13
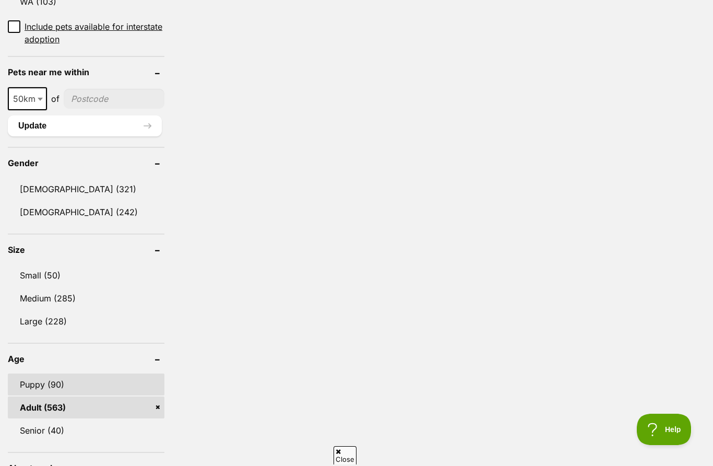
click at [96, 383] on link "Puppy (90)" at bounding box center [86, 384] width 157 height 22
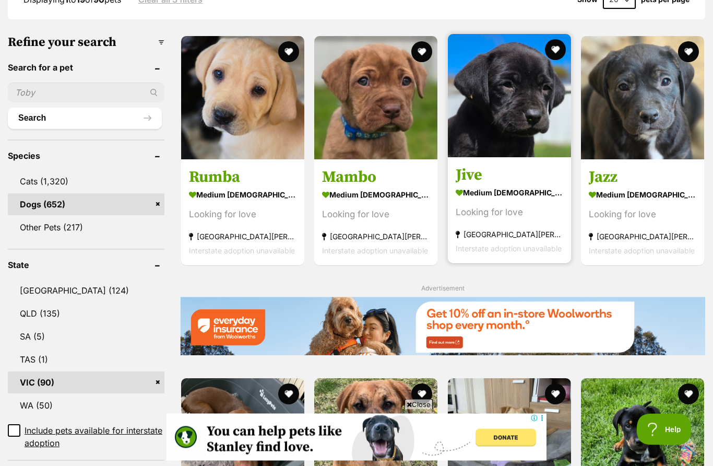
scroll to position [305, 0]
click at [532, 112] on img at bounding box center [509, 95] width 123 height 123
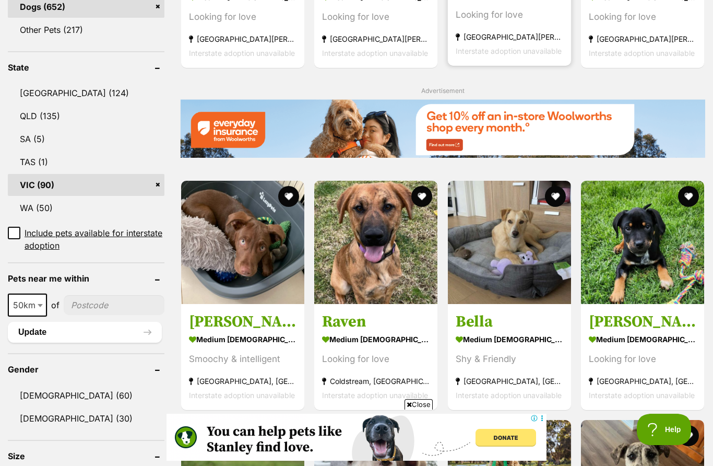
scroll to position [503, 0]
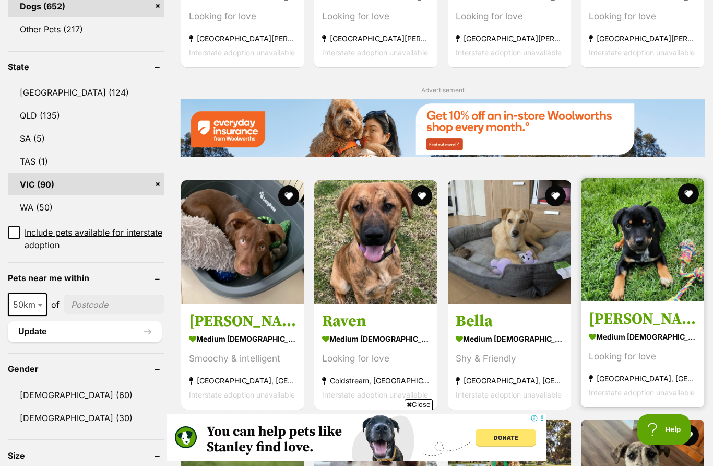
click at [645, 261] on img at bounding box center [642, 239] width 123 height 123
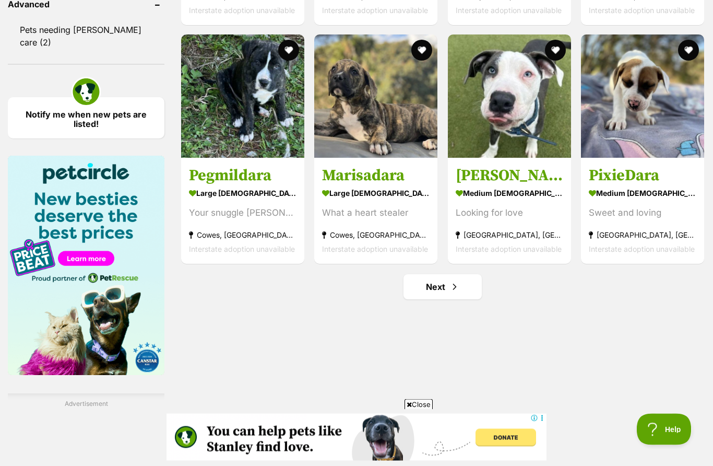
scroll to position [1365, 0]
click at [449, 285] on span "Next page" at bounding box center [454, 286] width 10 height 13
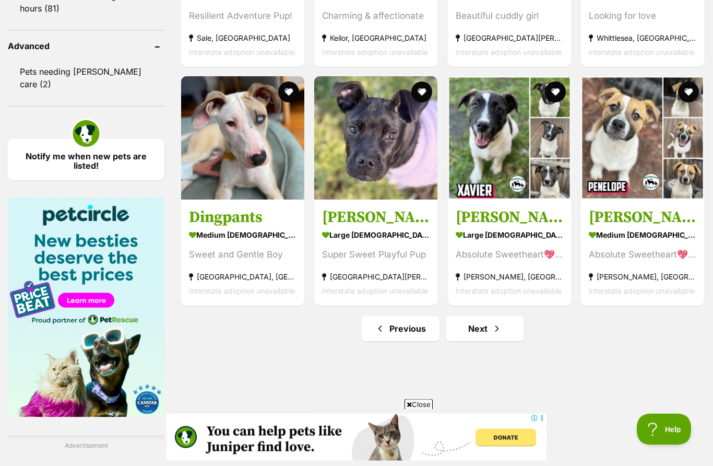
scroll to position [1323, 0]
click at [488, 326] on link "Next" at bounding box center [485, 328] width 78 height 25
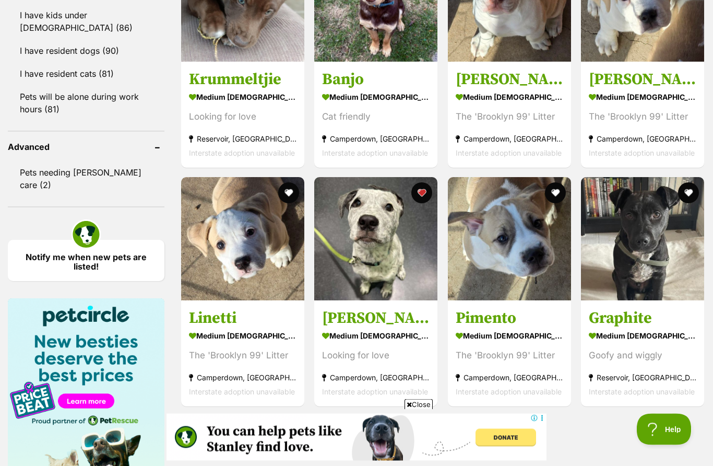
scroll to position [1229, 0]
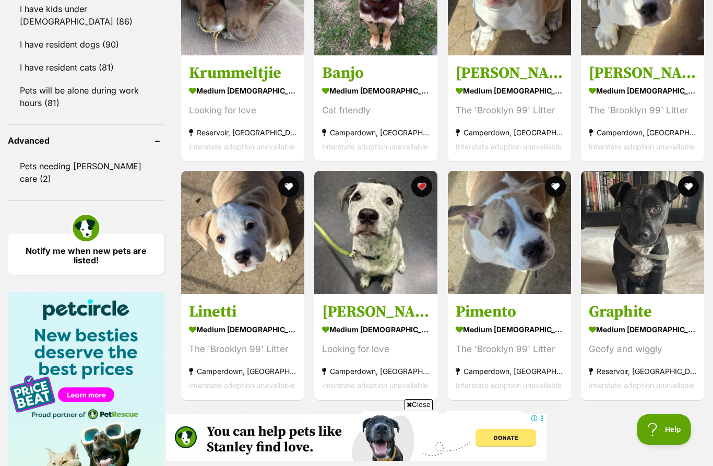
click at [493, 417] on span "Next page" at bounding box center [497, 423] width 10 height 13
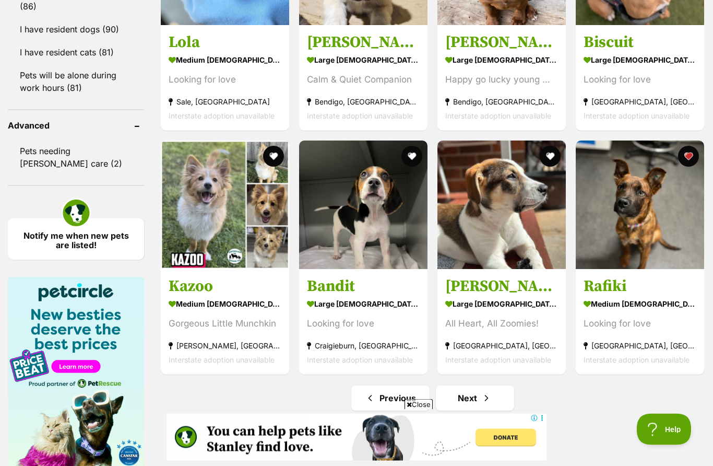
scroll to position [1281, 0]
click at [485, 410] on link "Next" at bounding box center [475, 397] width 78 height 25
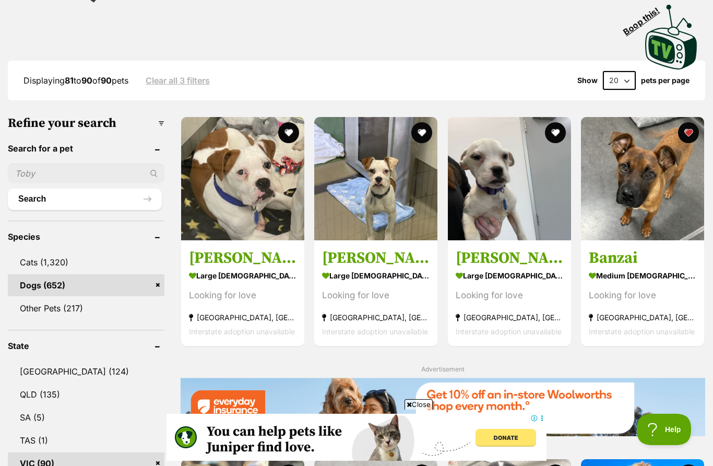
scroll to position [219, 0]
